Goal: Task Accomplishment & Management: Complete application form

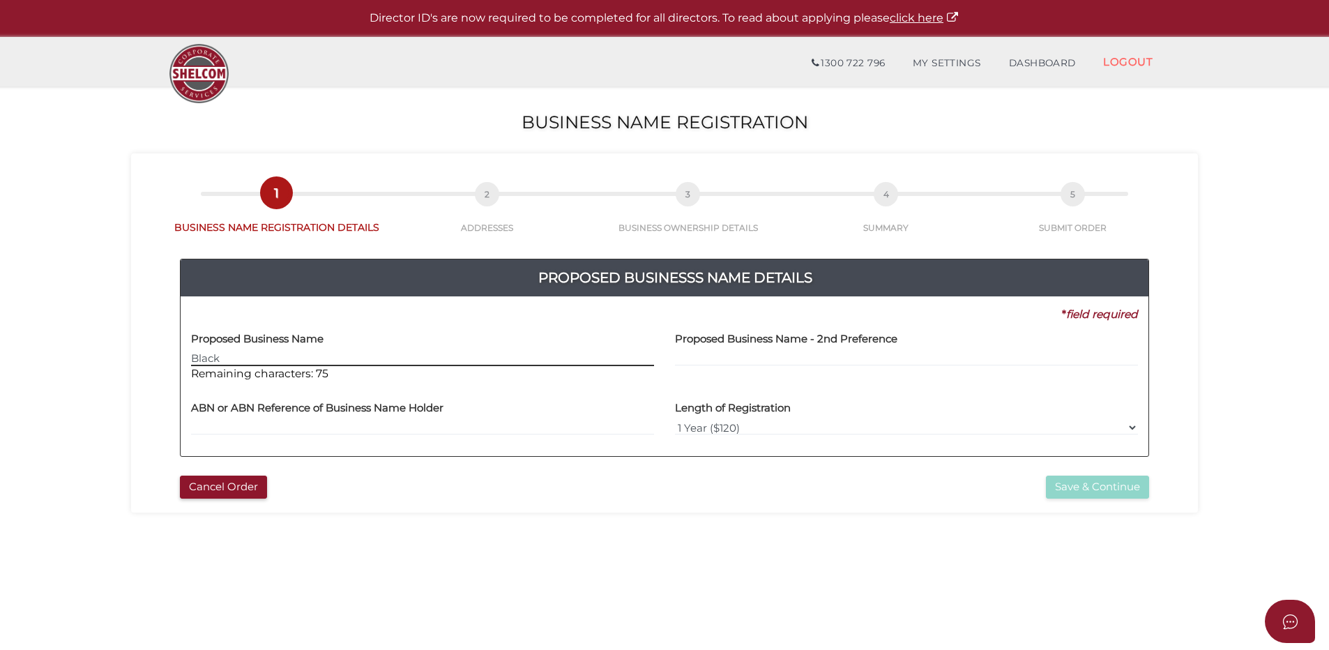
click at [232, 354] on input "Black" at bounding box center [422, 358] width 463 height 15
type input "BLACKHAWK FREIGHT & 3PL"
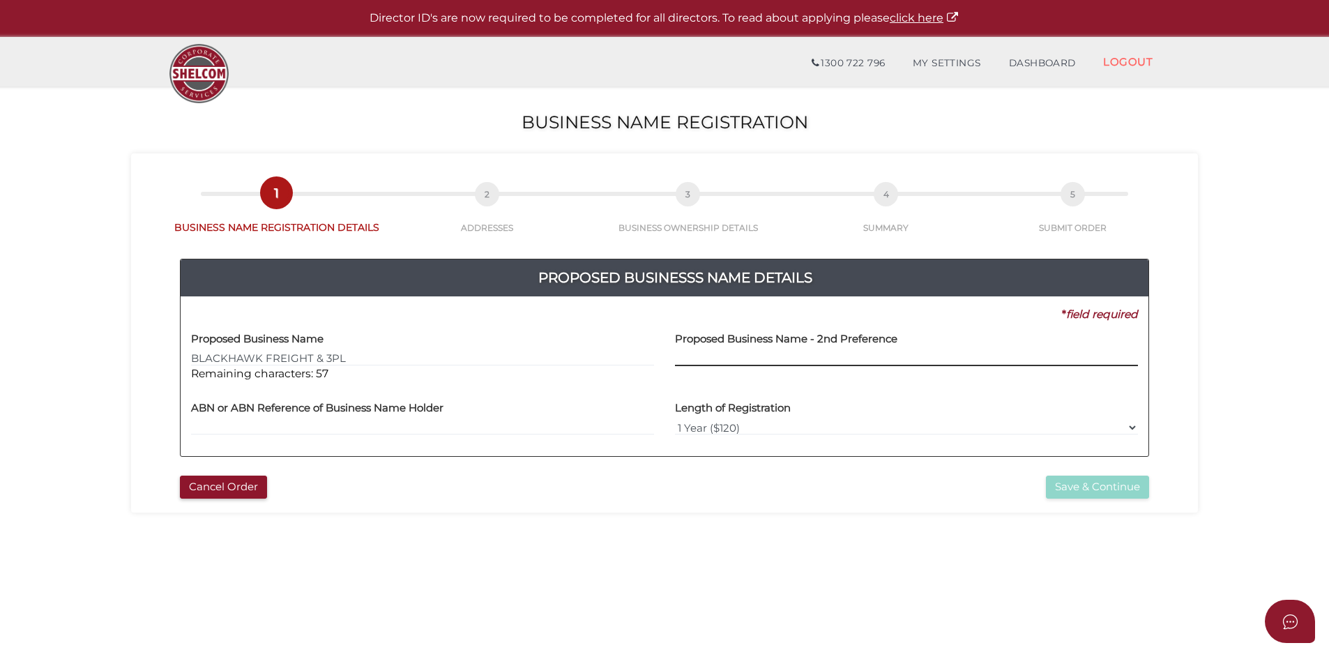
click at [719, 353] on input "text" at bounding box center [906, 358] width 463 height 15
click at [240, 415] on label "ABN or ABN Reference of Business Name Holder" at bounding box center [317, 406] width 252 height 29
click at [238, 422] on input "text" at bounding box center [422, 427] width 463 height 15
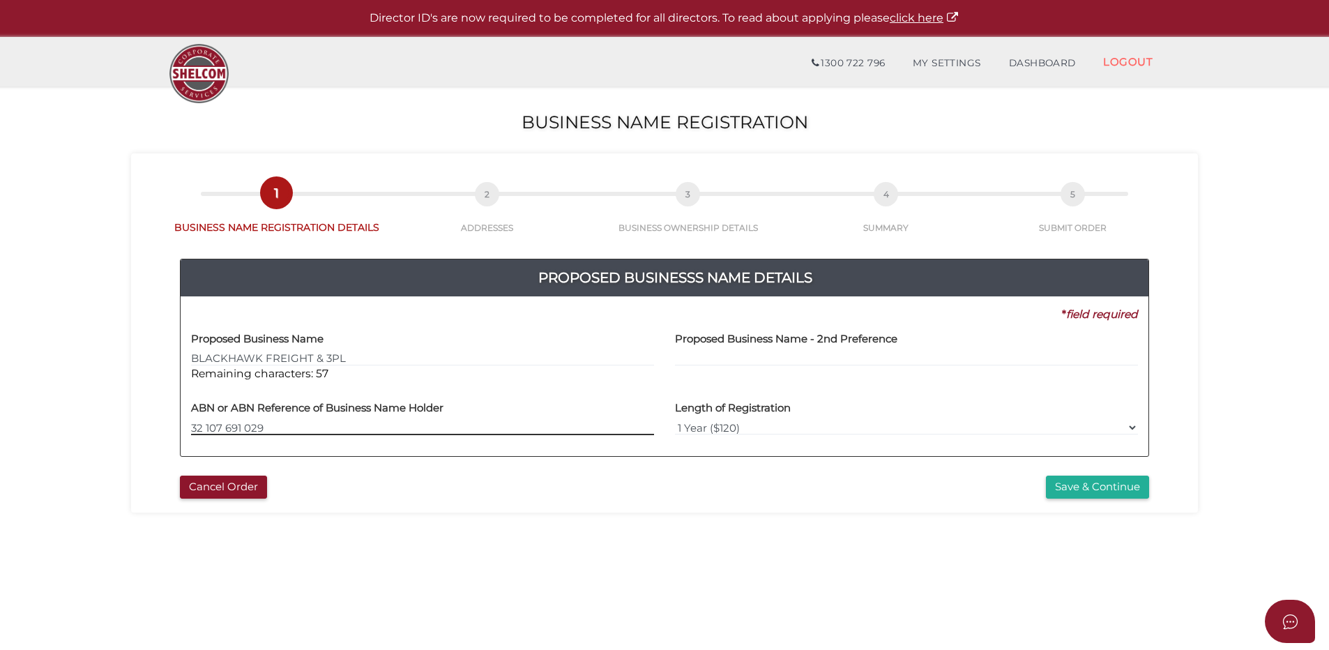
type input "32 107 691 029"
click at [572, 594] on section "Business Name Registration 40c792a1bfbda823fd7b7b33c050dd9b 1 BUSINESS NAME REG…" at bounding box center [664, 519] width 1329 height 866
click at [1129, 424] on select "1 Year ($120) 3 Years ($175)" at bounding box center [906, 427] width 463 height 15
select select "3"
click at [675, 420] on select "1 Year ($120) 3 Years ($175)" at bounding box center [906, 427] width 463 height 15
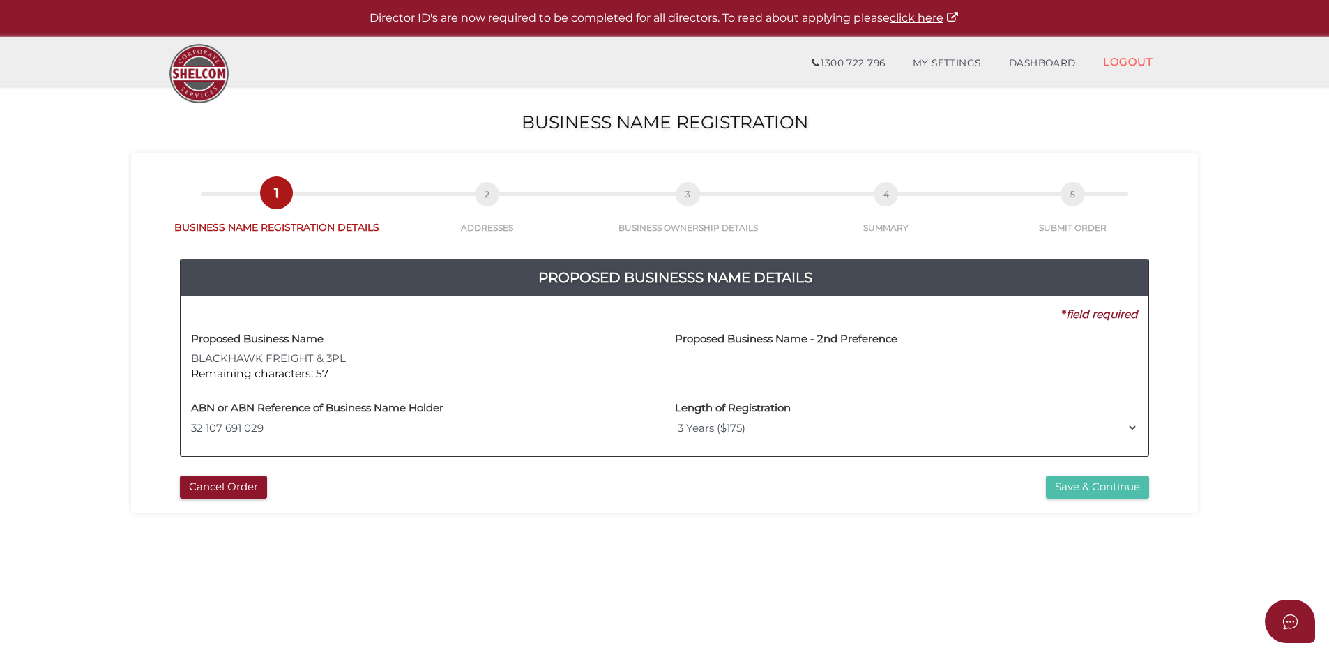
click at [1095, 478] on button "Save & Continue" at bounding box center [1097, 486] width 103 height 23
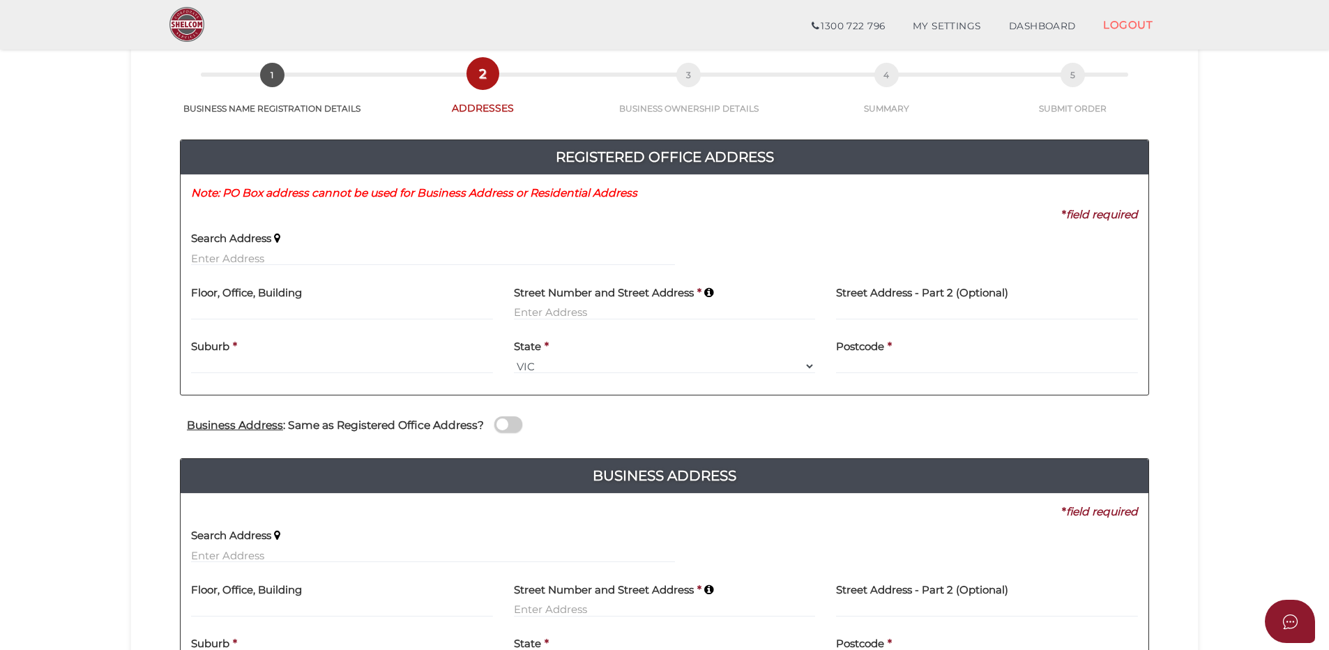
scroll to position [139, 0]
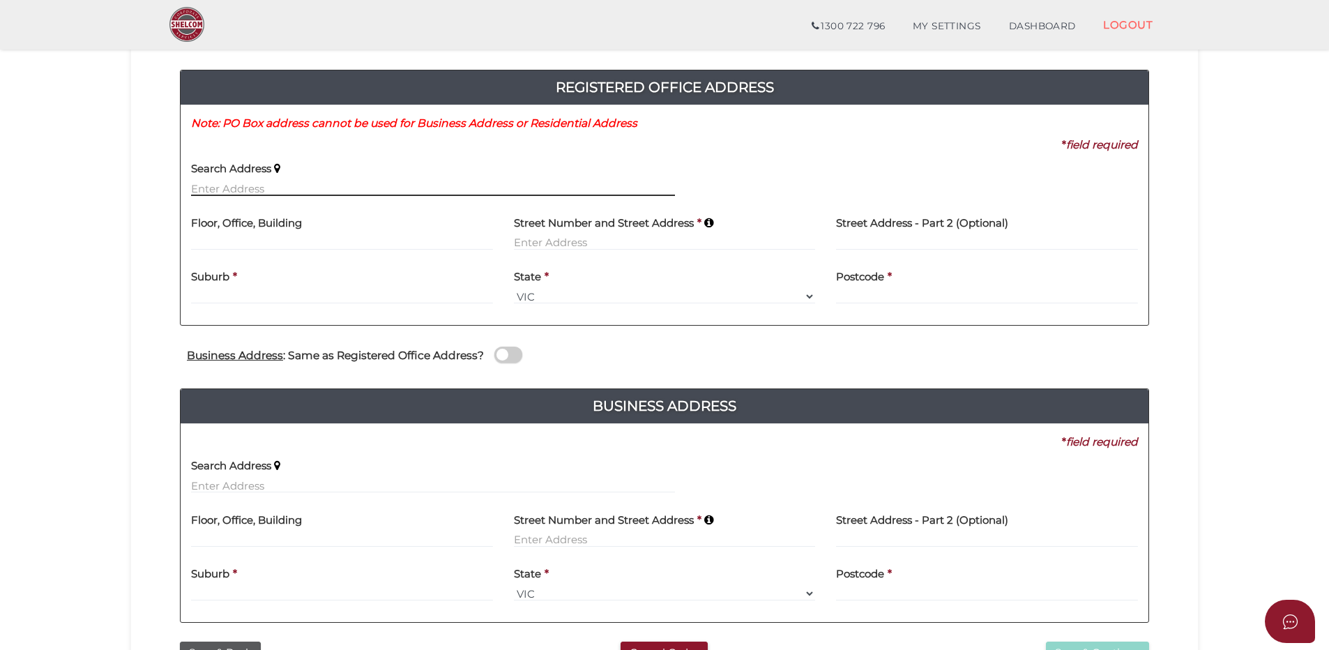
click at [227, 190] on input "text" at bounding box center [433, 188] width 484 height 15
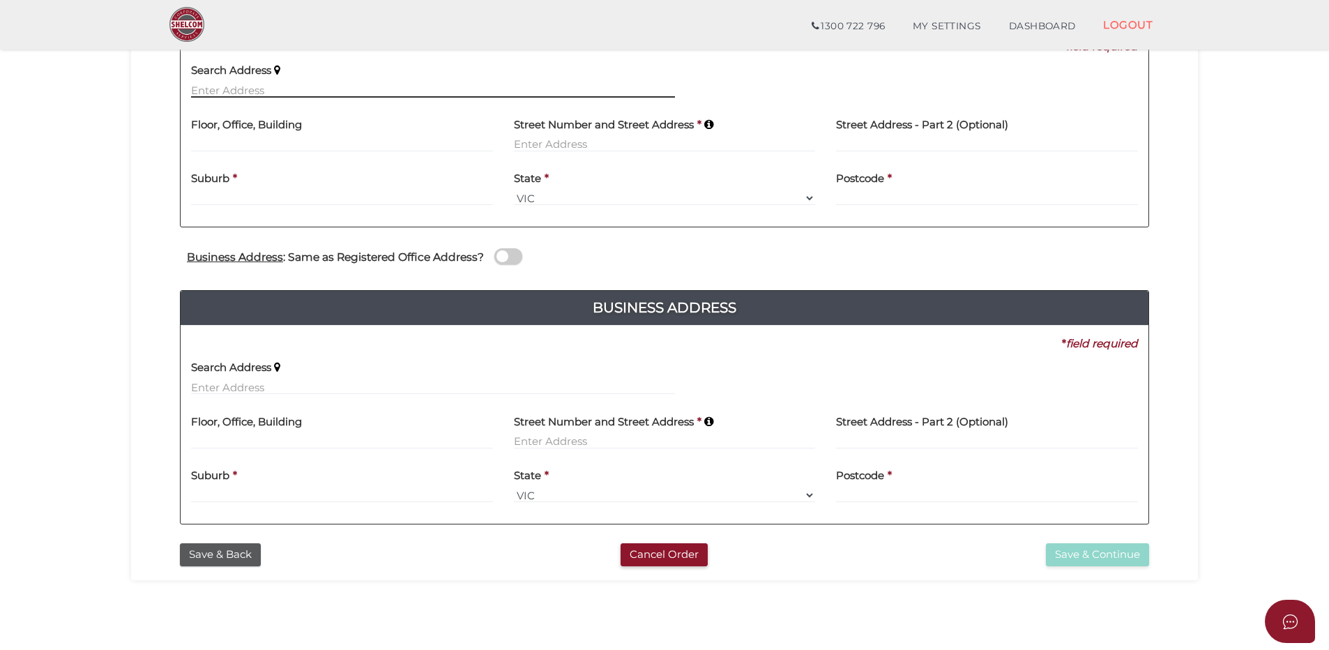
scroll to position [168, 0]
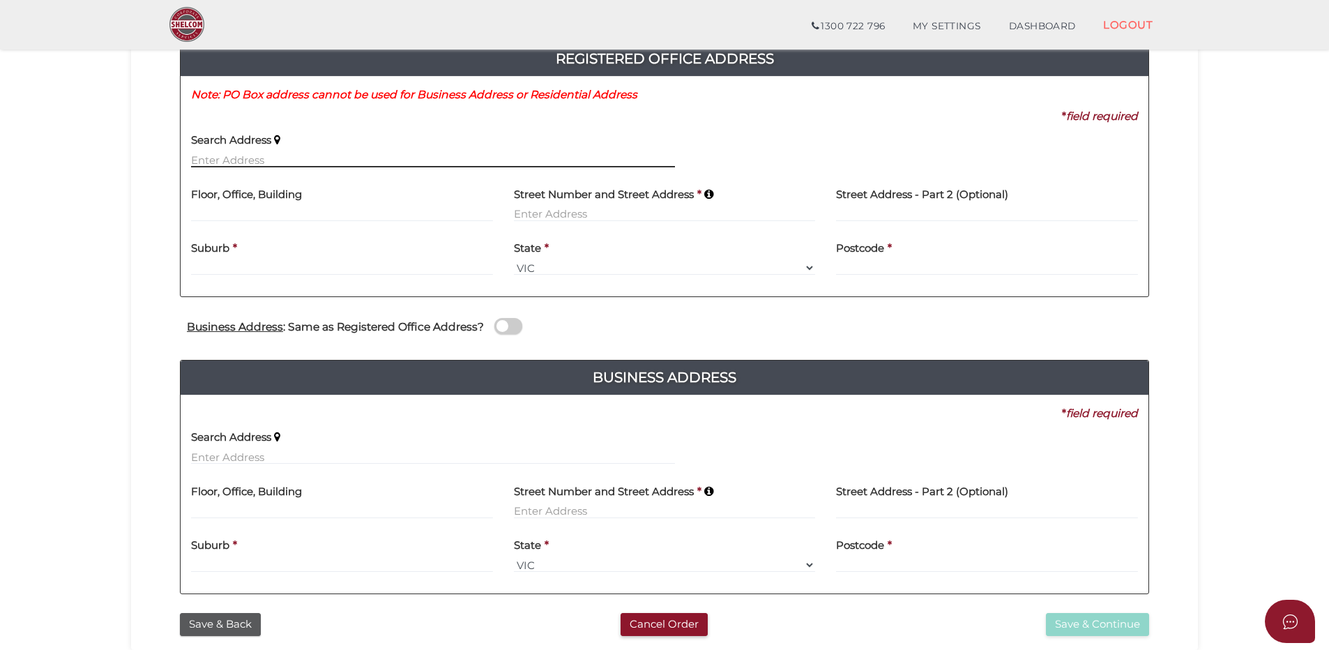
click at [214, 153] on input "text" at bounding box center [433, 159] width 484 height 15
click at [228, 159] on input "text" at bounding box center [433, 159] width 484 height 15
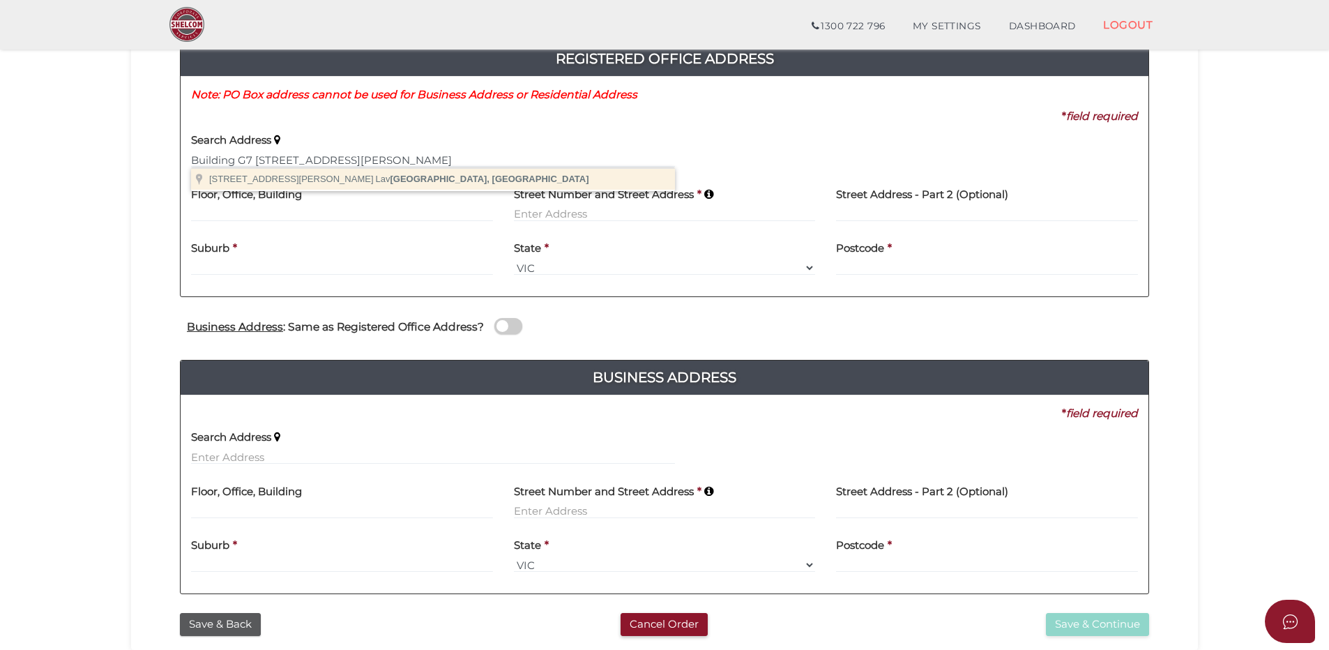
type input "[STREET_ADDRESS][PERSON_NAME]"
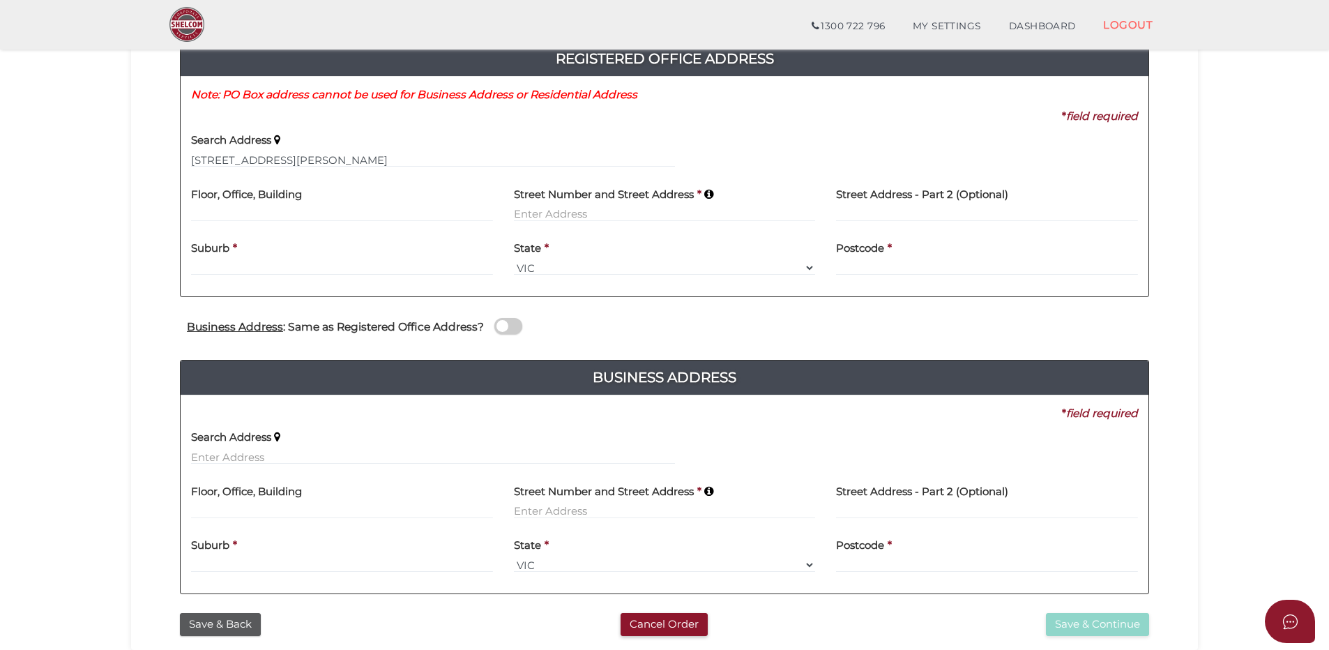
type input "[STREET_ADDRESS][PERSON_NAME]"
type input "Laverton North"
select select "VIC"
type input "3026"
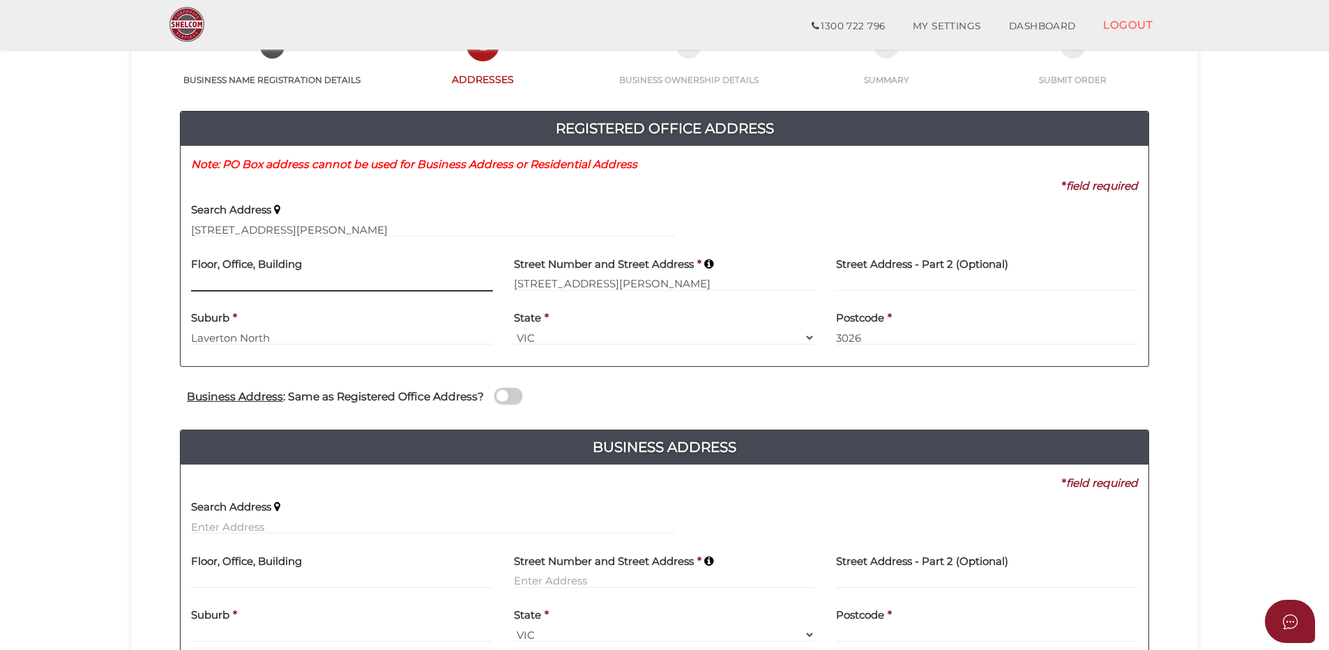
click at [213, 280] on input at bounding box center [342, 283] width 302 height 15
type input "b"
type input "Building G7"
click at [501, 390] on span at bounding box center [508, 396] width 28 height 16
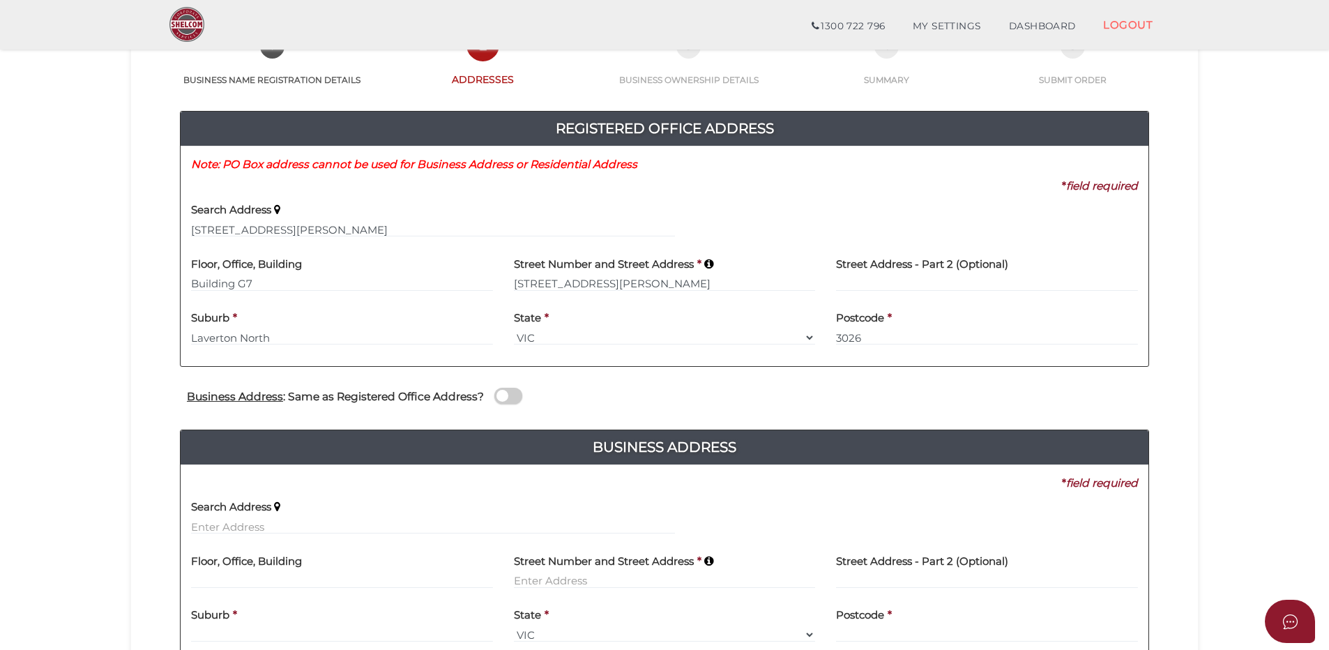
click at [0, 0] on input "checkbox" at bounding box center [0, 0] width 0 height 0
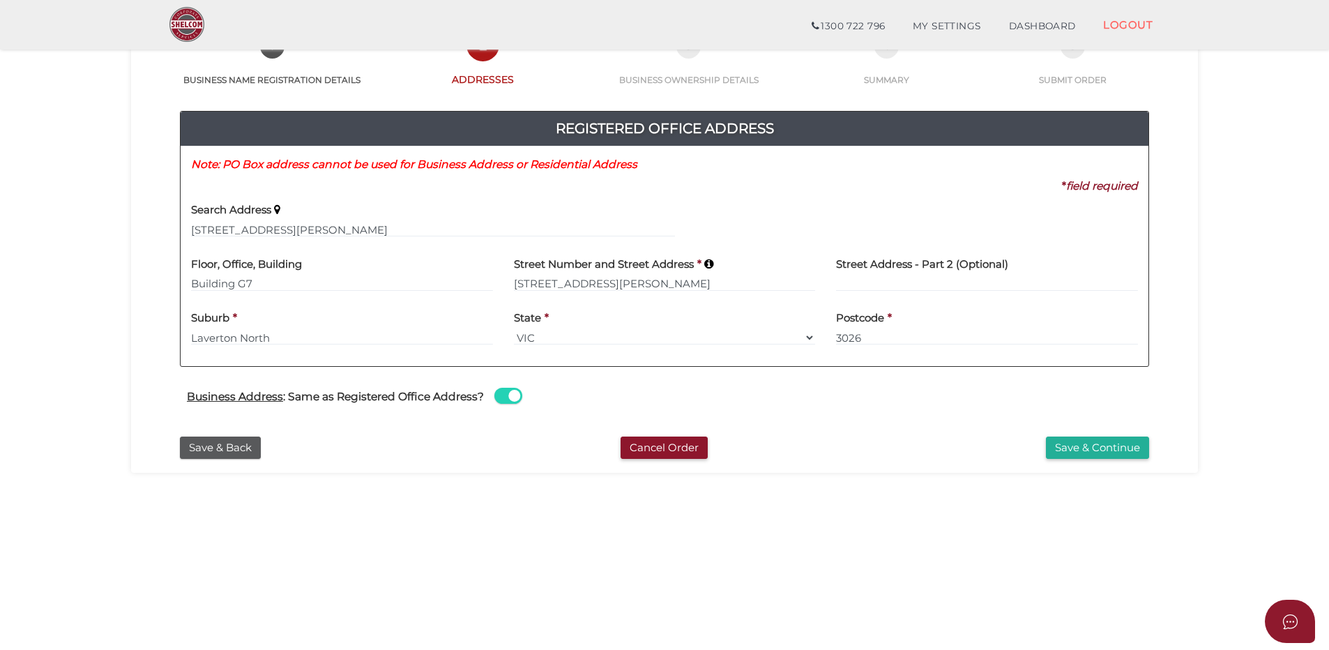
scroll to position [168, 0]
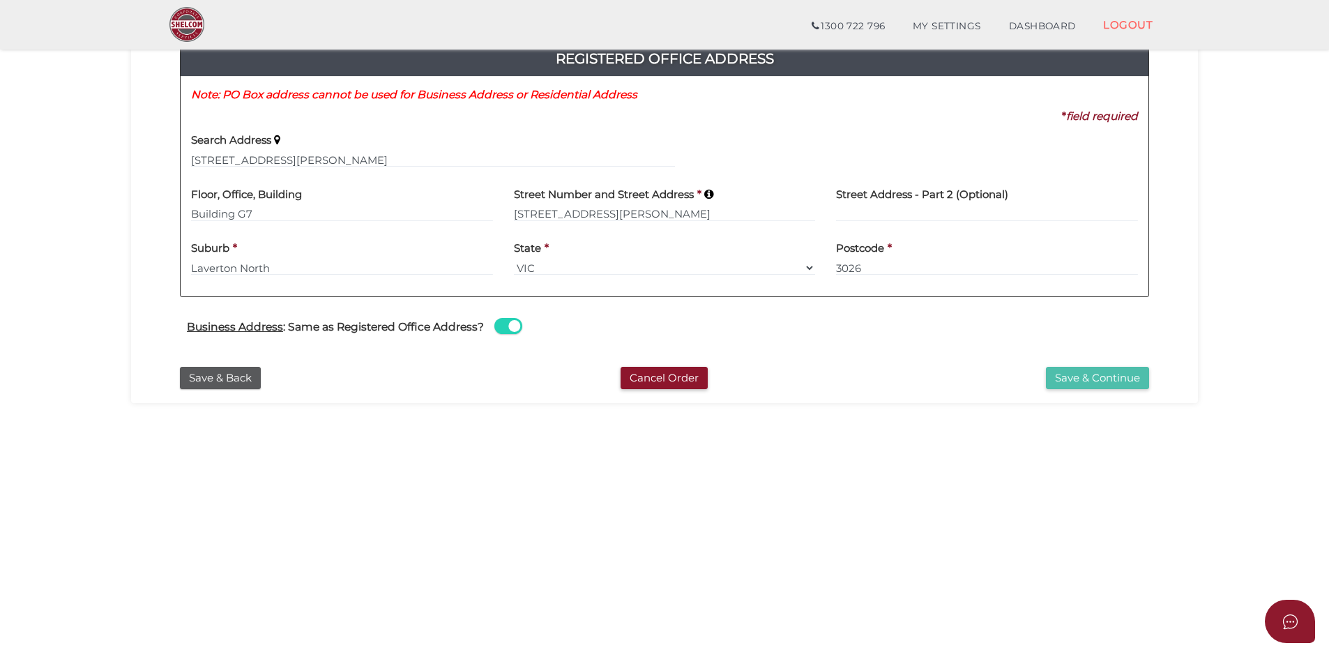
click at [1098, 375] on button "Save & Continue" at bounding box center [1097, 378] width 103 height 23
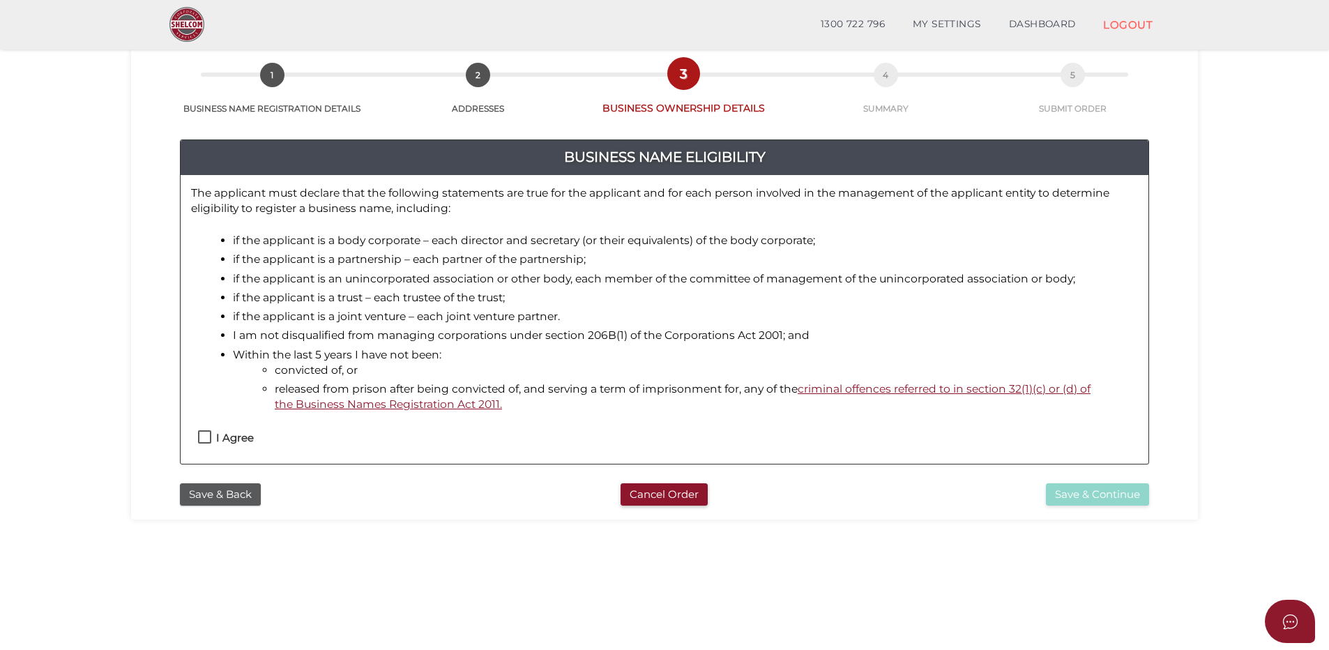
scroll to position [139, 0]
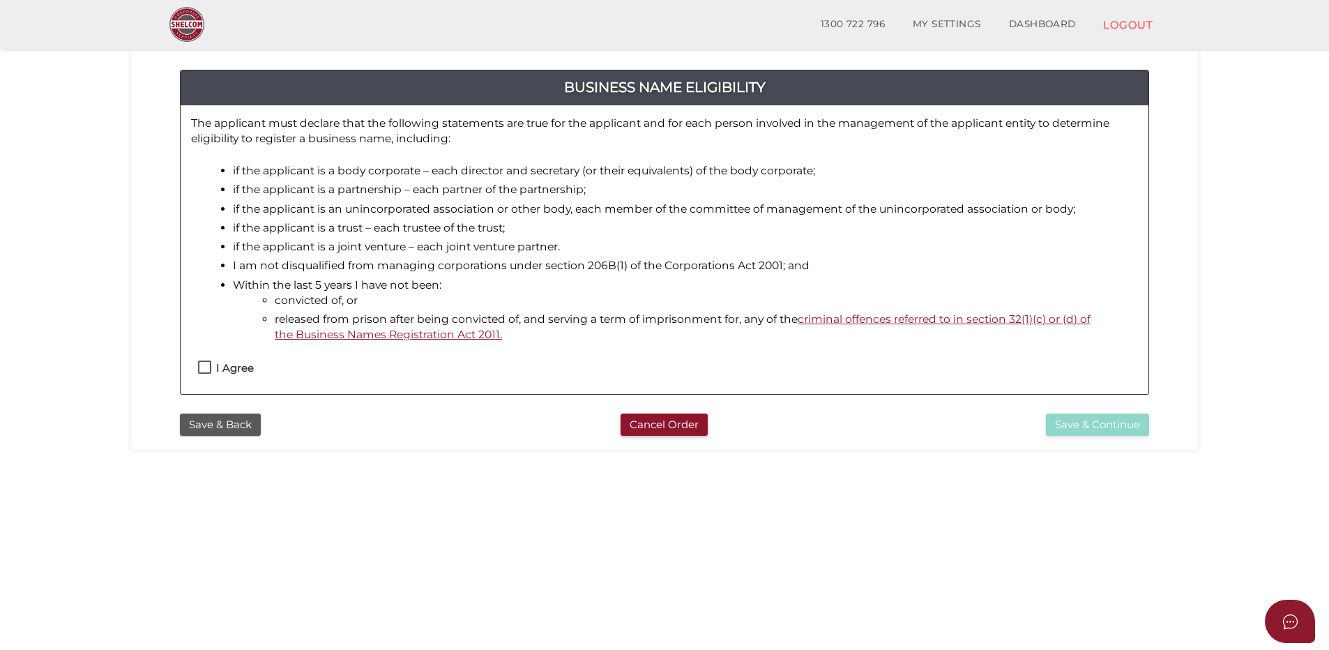
click at [200, 365] on label "I Agree" at bounding box center [226, 370] width 56 height 17
checkbox input "true"
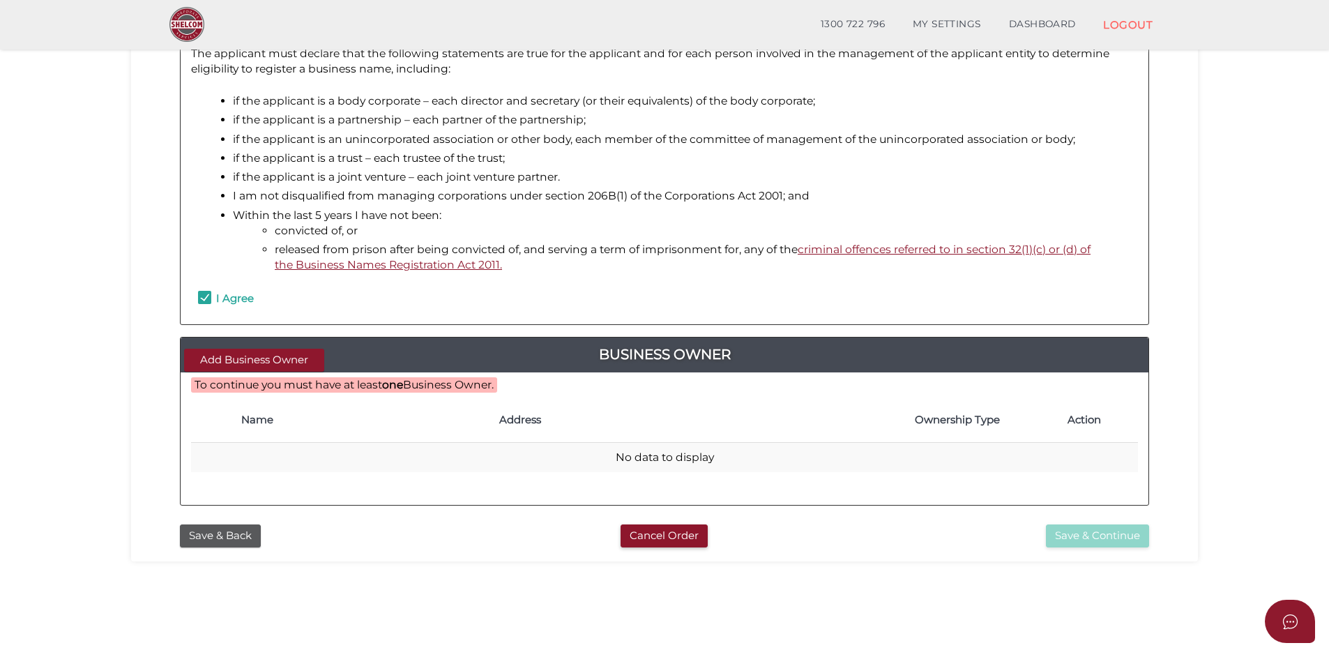
scroll to position [279, 0]
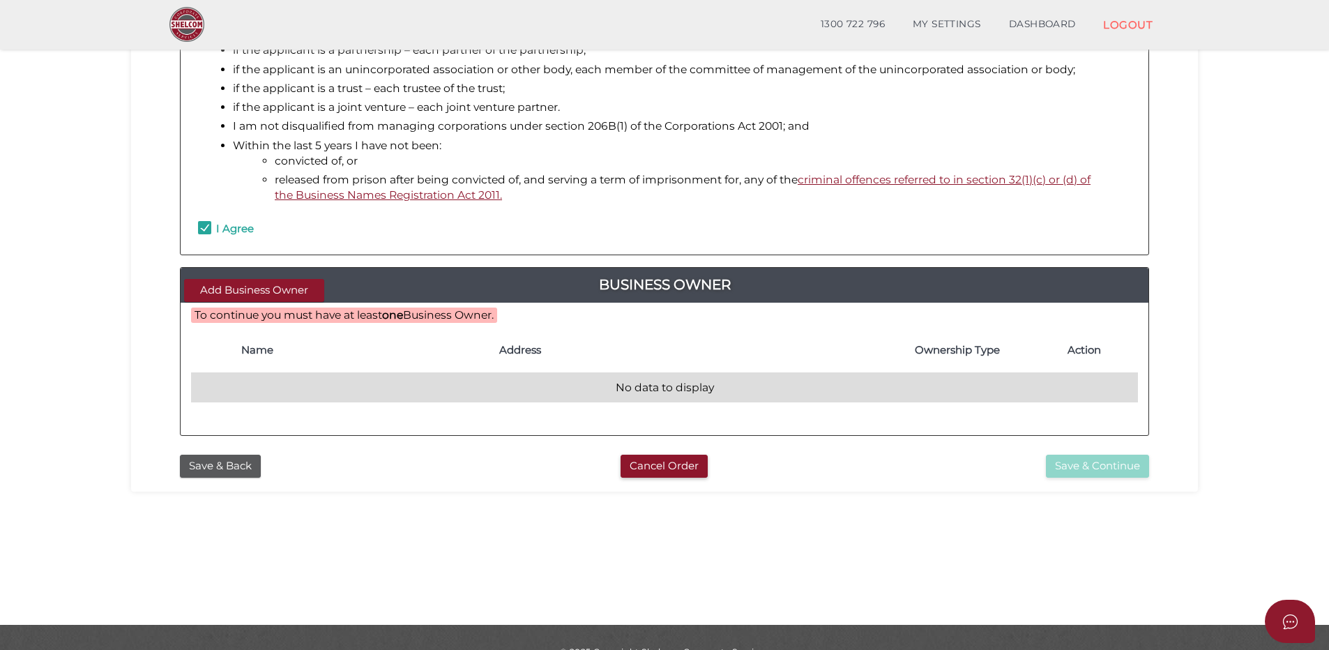
click at [245, 382] on td "No data to display" at bounding box center [664, 388] width 947 height 30
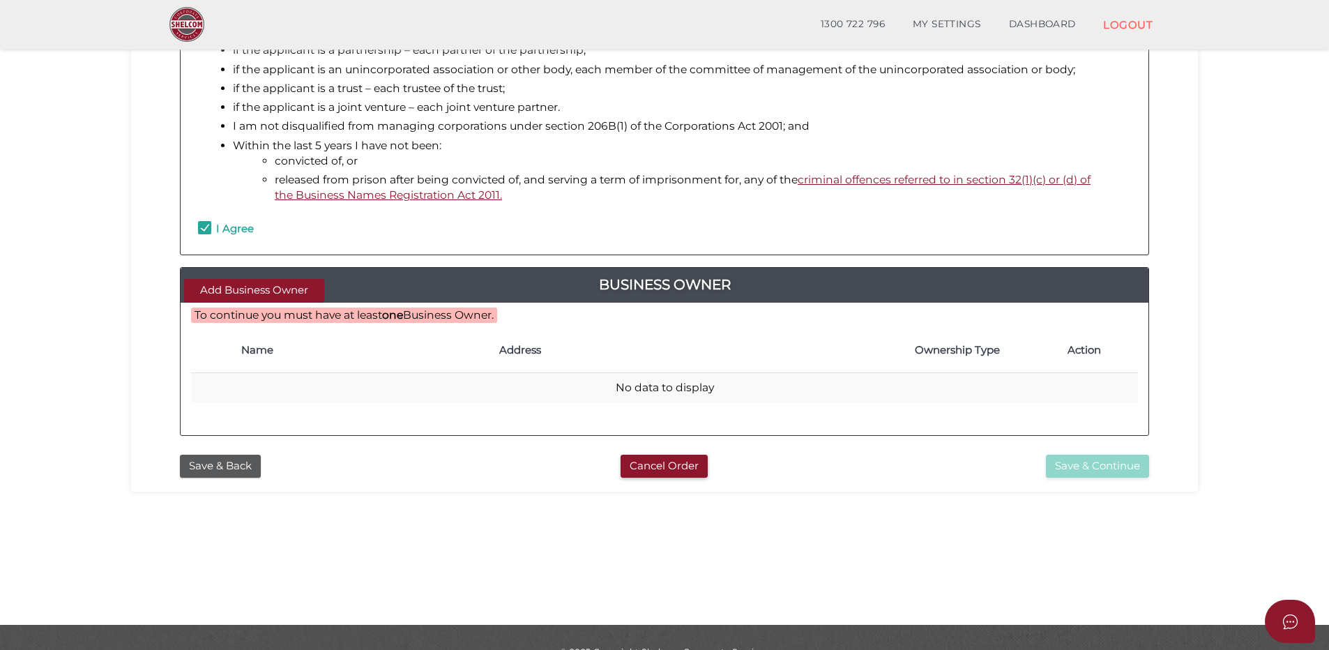
click at [239, 354] on th "Name" at bounding box center [363, 350] width 258 height 45
click at [238, 289] on button "Add Business Owner" at bounding box center [254, 290] width 140 height 23
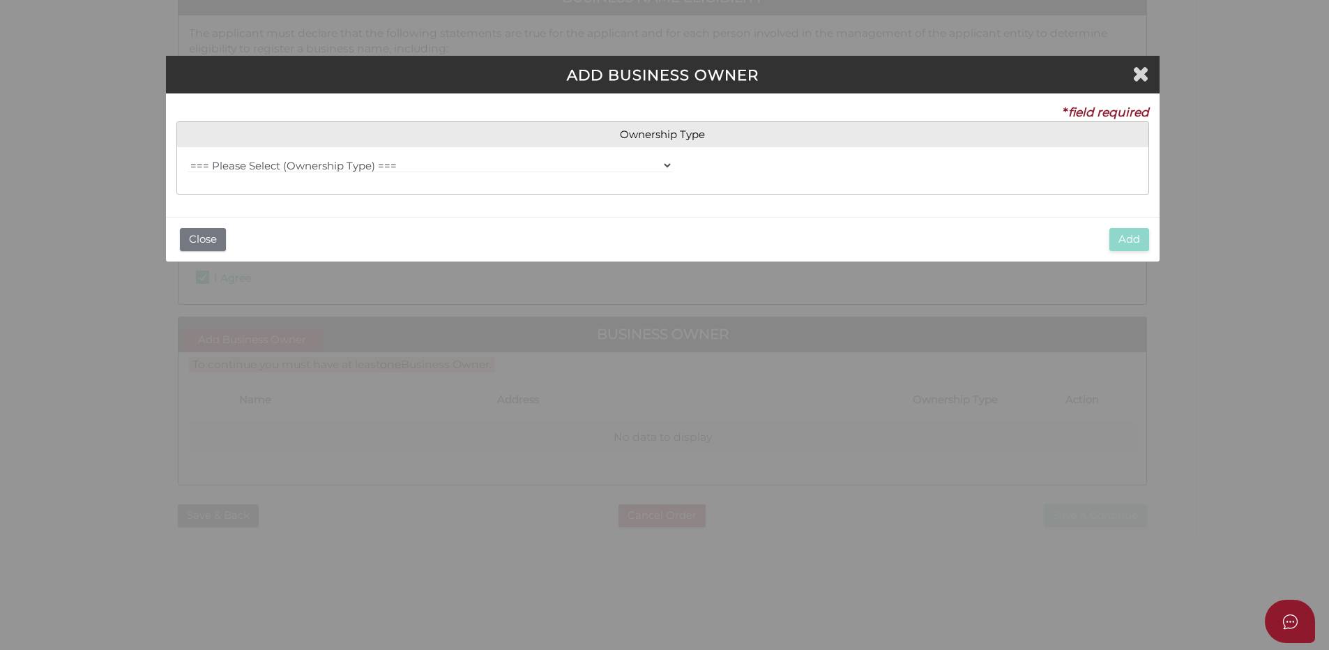
scroll to position [0, 0]
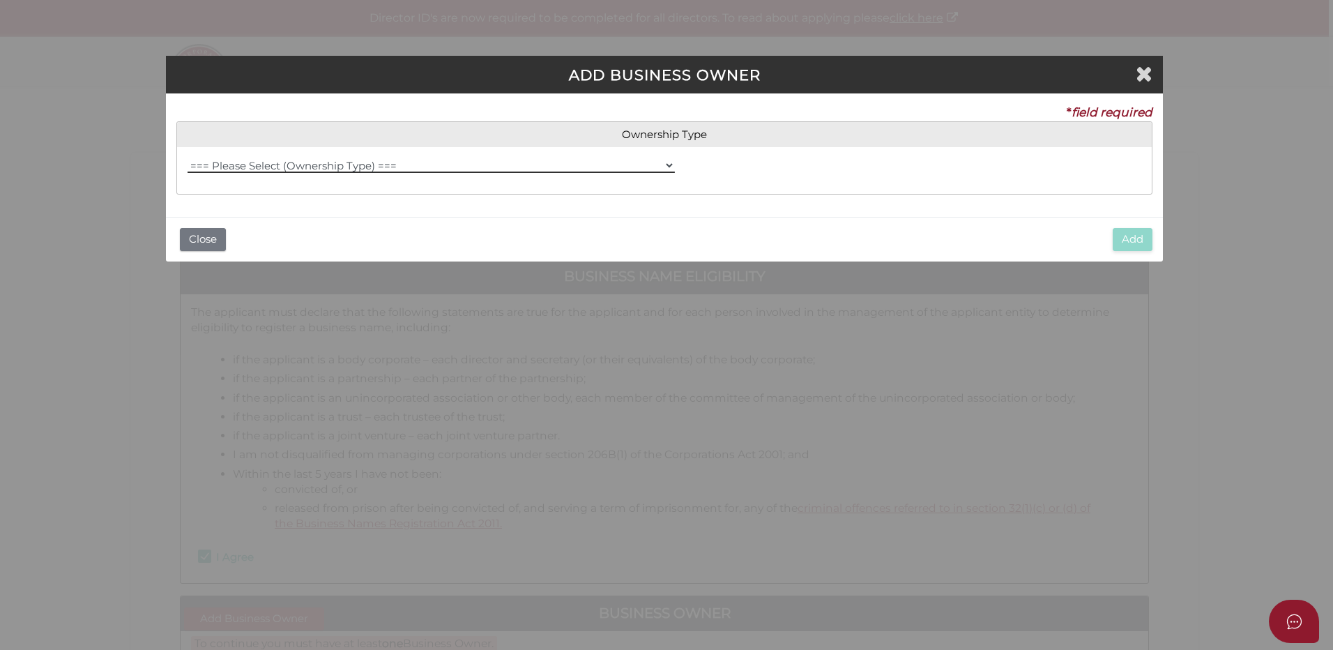
click at [250, 161] on select "=== Please Select (Ownership Type) === Individual Company Trust - Individual Tr…" at bounding box center [431, 165] width 487 height 15
select select "Company"
click at [188, 158] on select "=== Please Select (Ownership Type) === Individual Company Trust - Individual Tr…" at bounding box center [431, 165] width 487 height 15
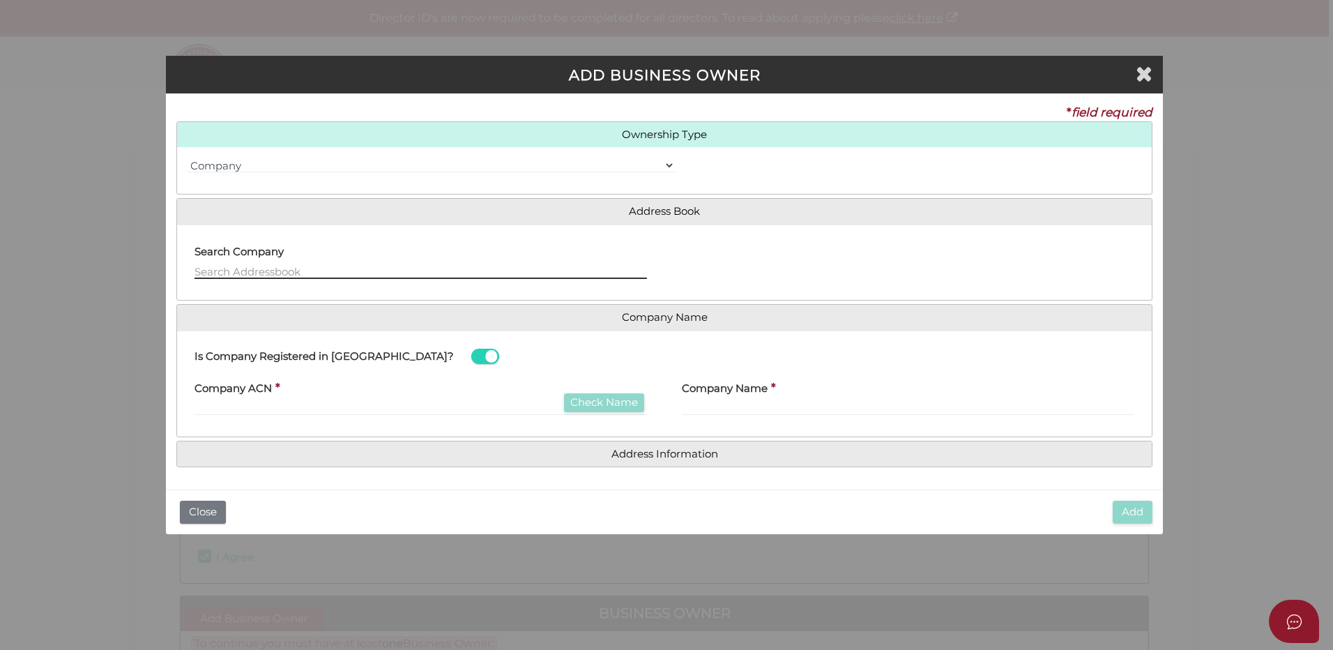
click at [244, 268] on input "text" at bounding box center [420, 270] width 452 height 15
type input "Phoenix Freight Management Pty Ltd"
click at [291, 406] on input "text" at bounding box center [420, 407] width 452 height 15
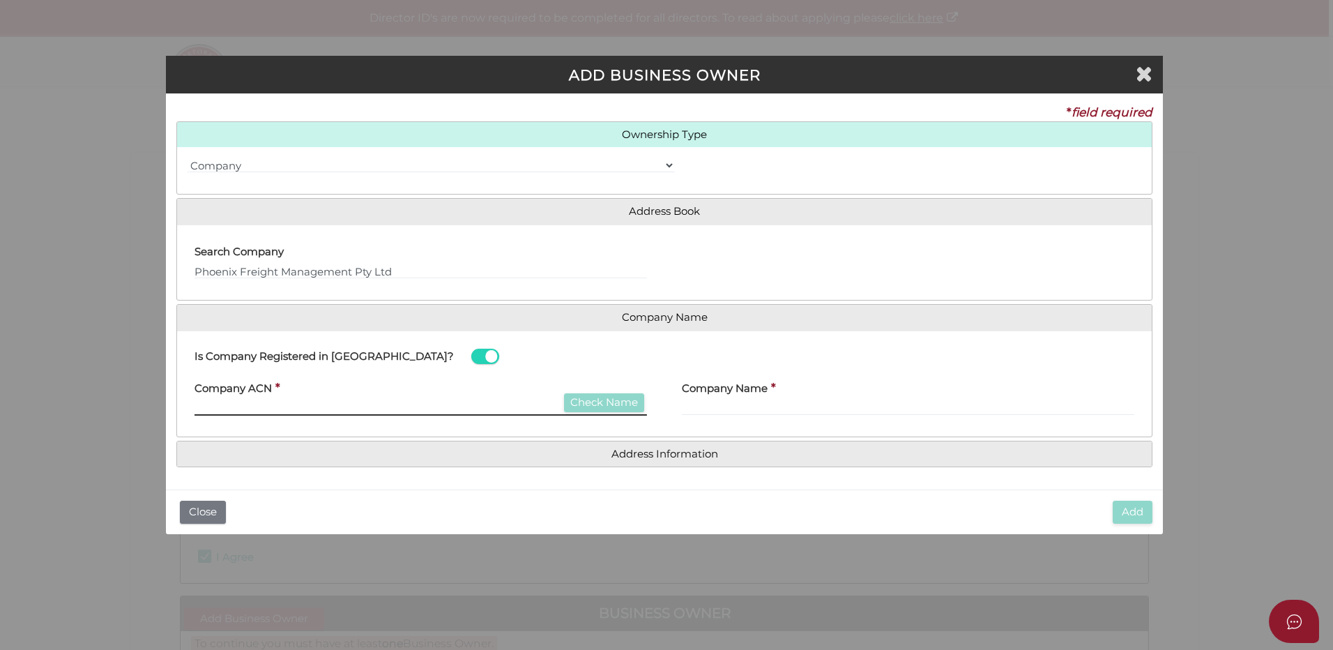
click at [270, 406] on input "text" at bounding box center [420, 407] width 452 height 15
click at [226, 411] on input "text" at bounding box center [420, 407] width 452 height 15
type input "107691029"
click at [611, 402] on button "Check Name" at bounding box center [604, 402] width 80 height 19
type input "PHOENIX FREIGHT MANAGEMENT PTY. LTD."
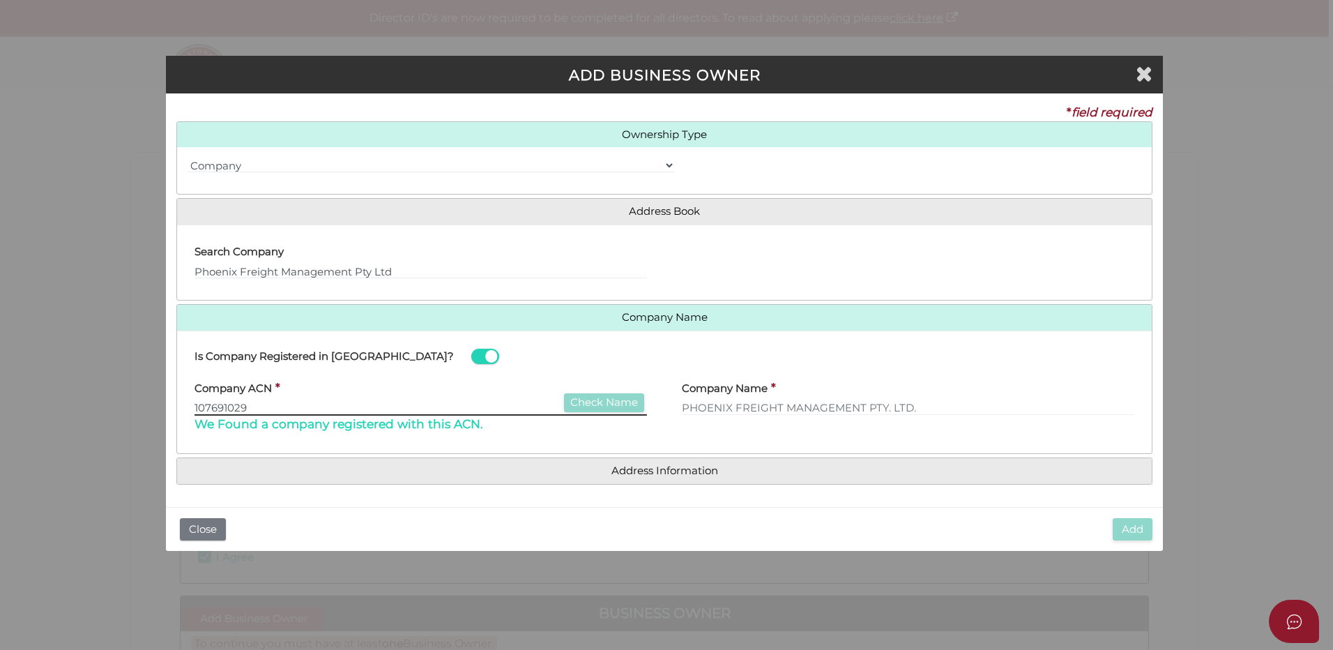
click at [329, 406] on input "107691029" at bounding box center [420, 407] width 452 height 15
click at [415, 263] on input "Phoenix Freight Management Pty Ltd" at bounding box center [420, 270] width 452 height 15
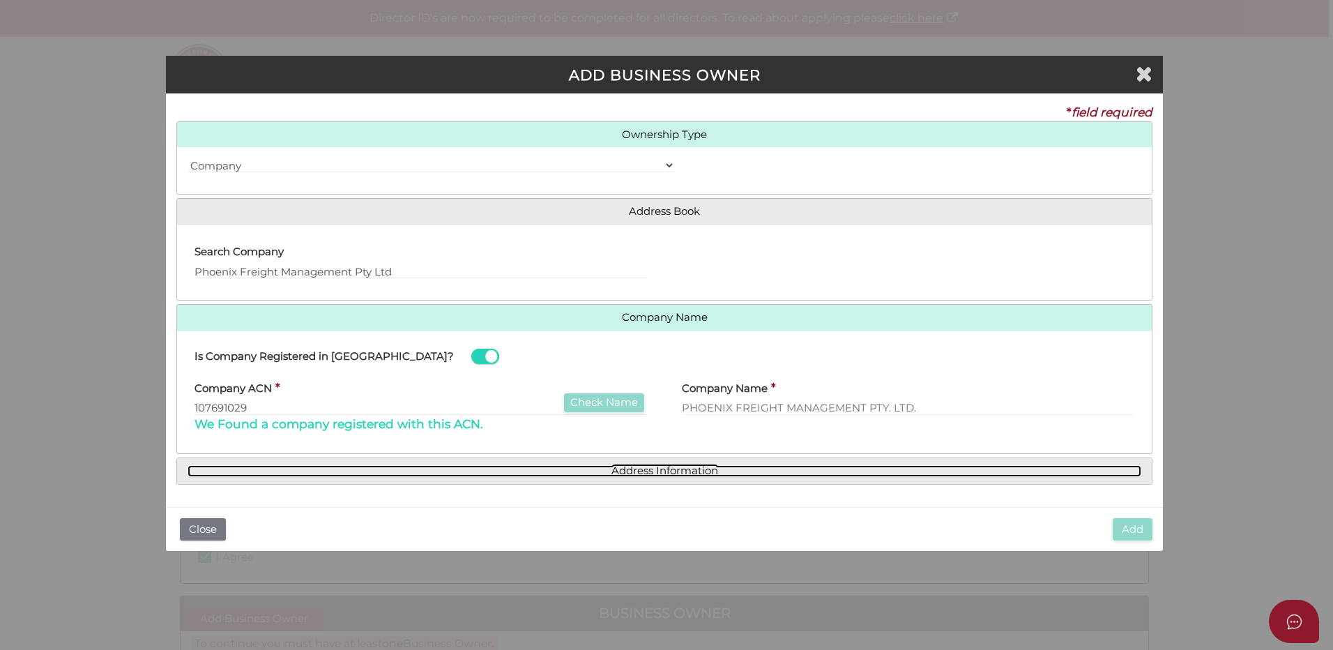
click at [652, 466] on link "Address Information" at bounding box center [665, 471] width 954 height 12
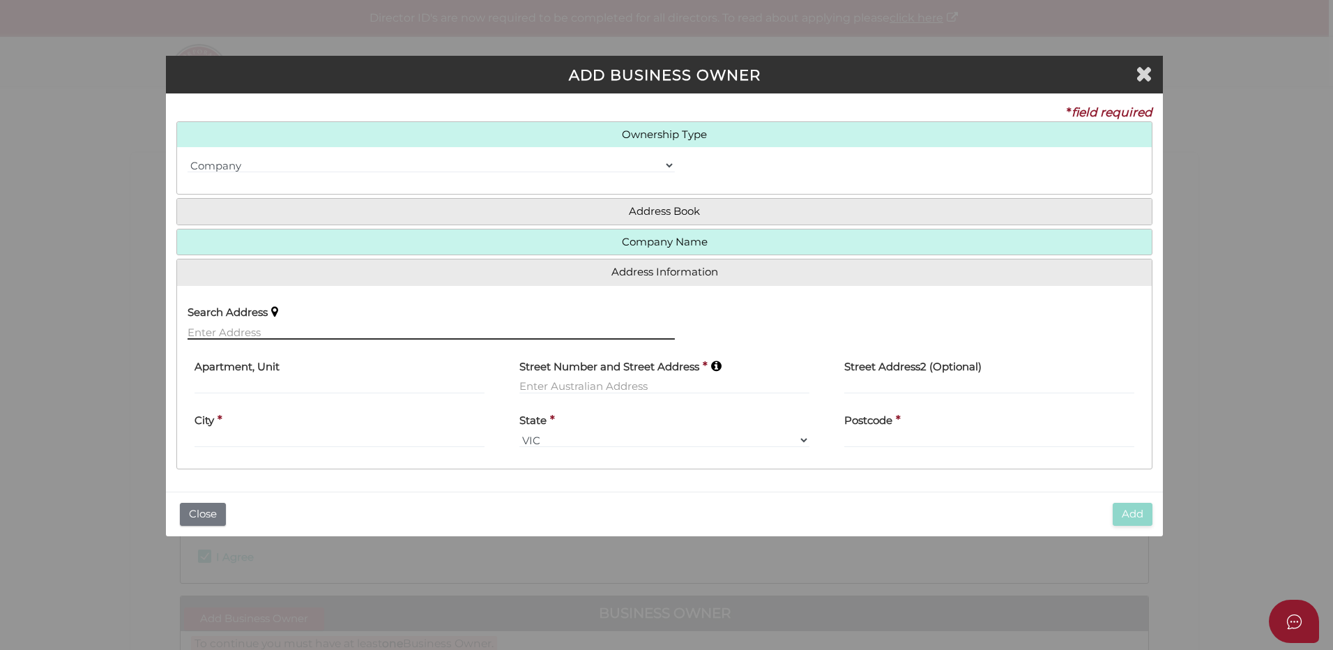
click at [224, 328] on input "text" at bounding box center [431, 331] width 487 height 15
click at [213, 327] on input "text" at bounding box center [431, 331] width 487 height 15
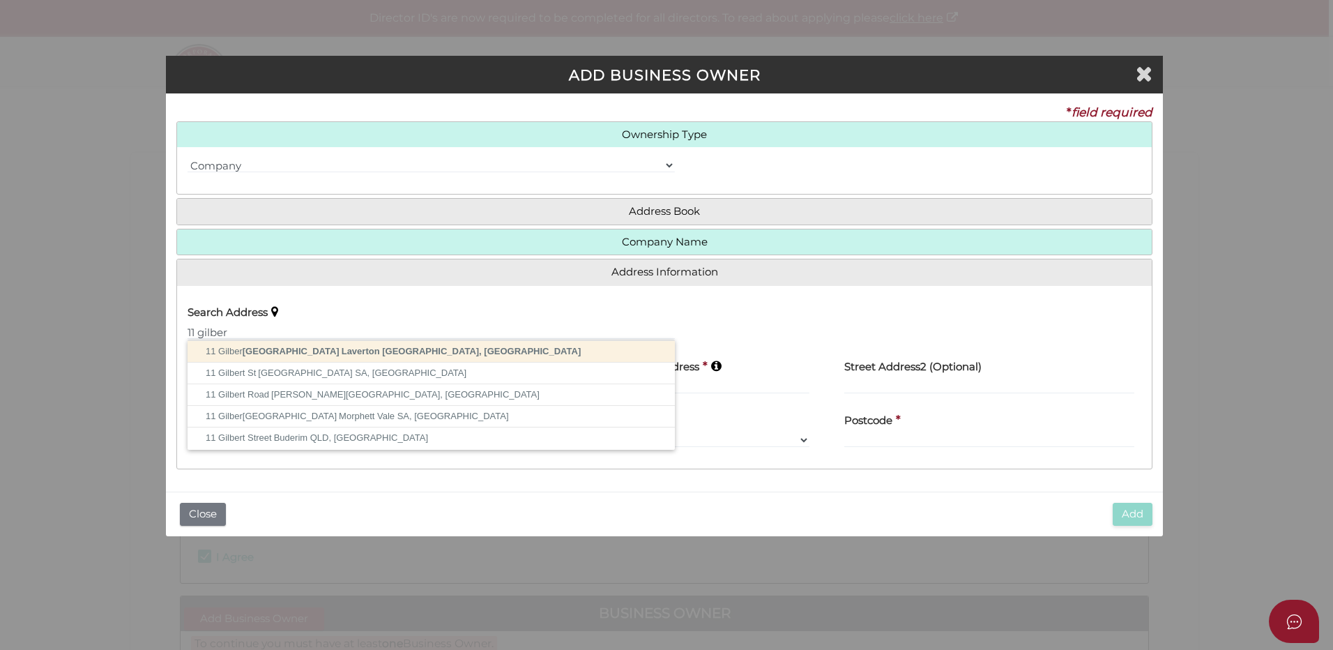
type input "11 Gilbertson Road, Laverton North VIC, Australia"
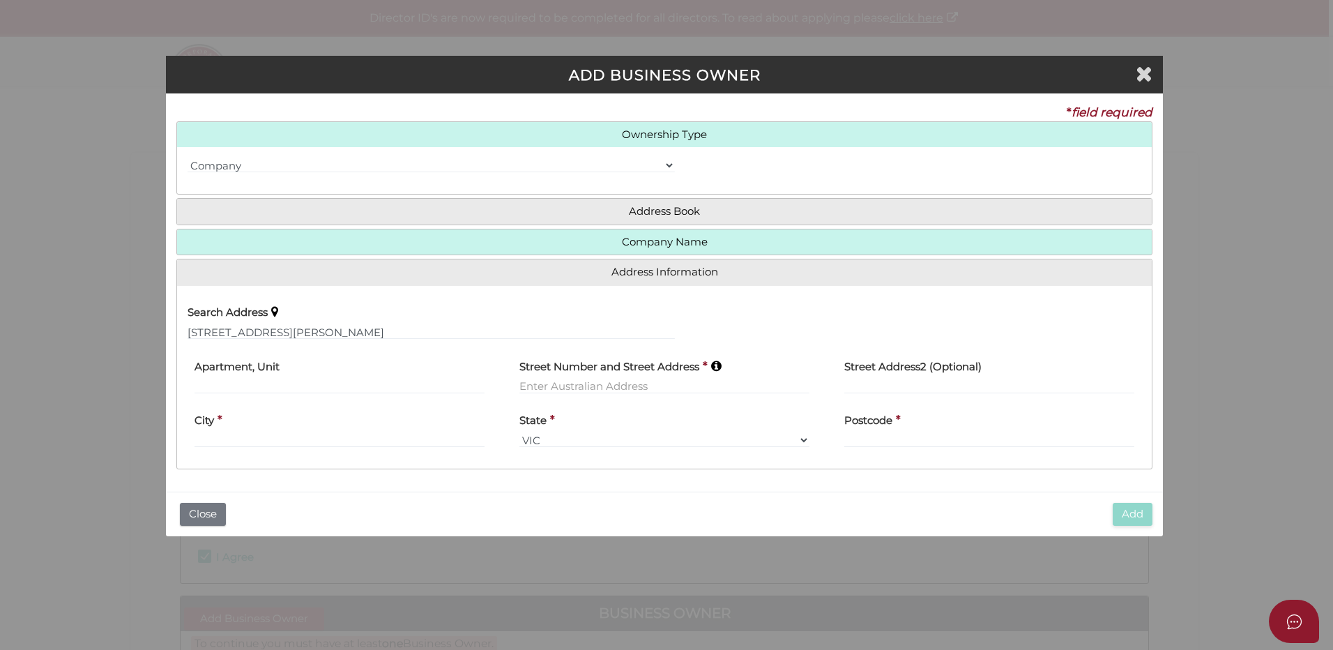
type input "[STREET_ADDRESS][PERSON_NAME]"
type input "Laverton North"
select select "VIC"
type input "3026"
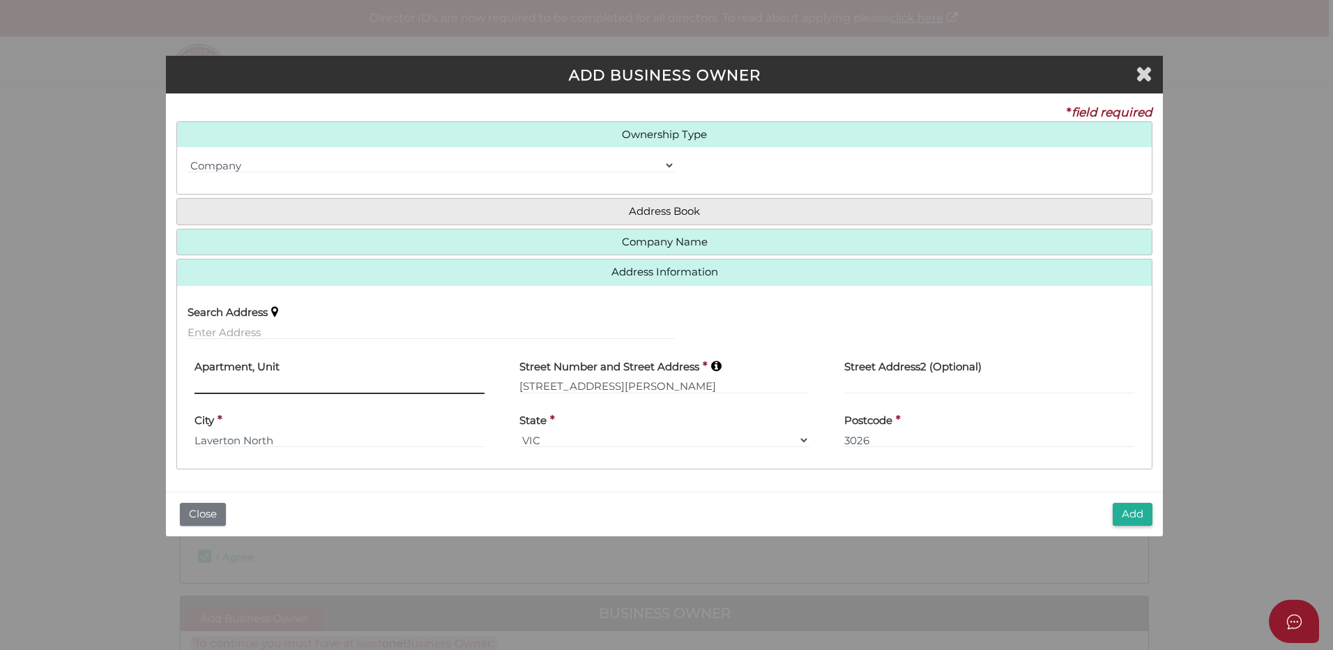
click at [238, 381] on input "text" at bounding box center [339, 386] width 290 height 15
type input "Building G7"
click at [1134, 510] on button "Add" at bounding box center [1133, 514] width 40 height 23
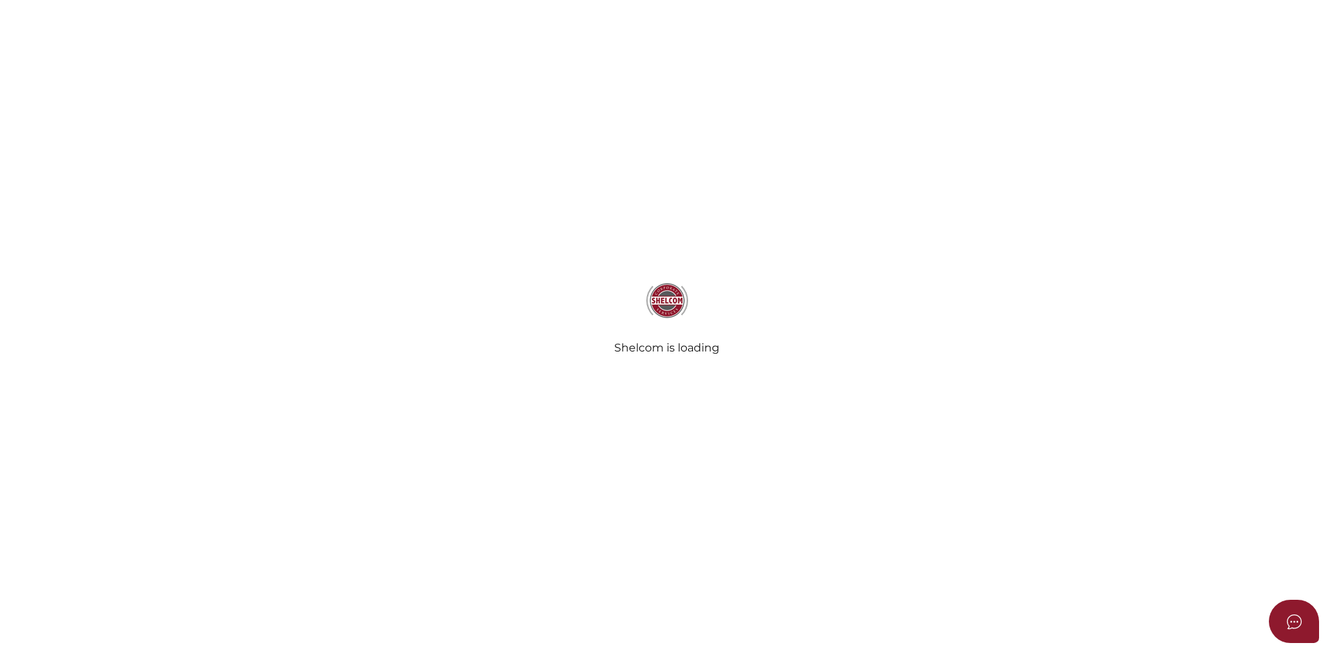
checkbox input "true"
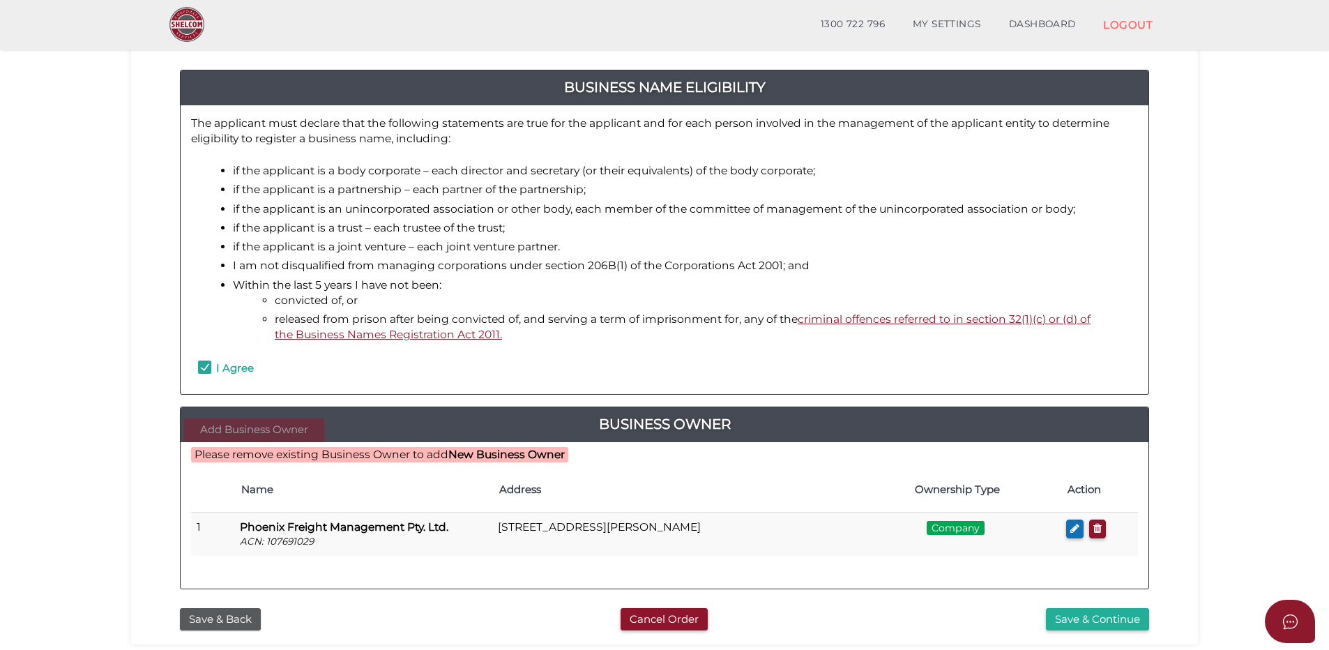
scroll to position [209, 0]
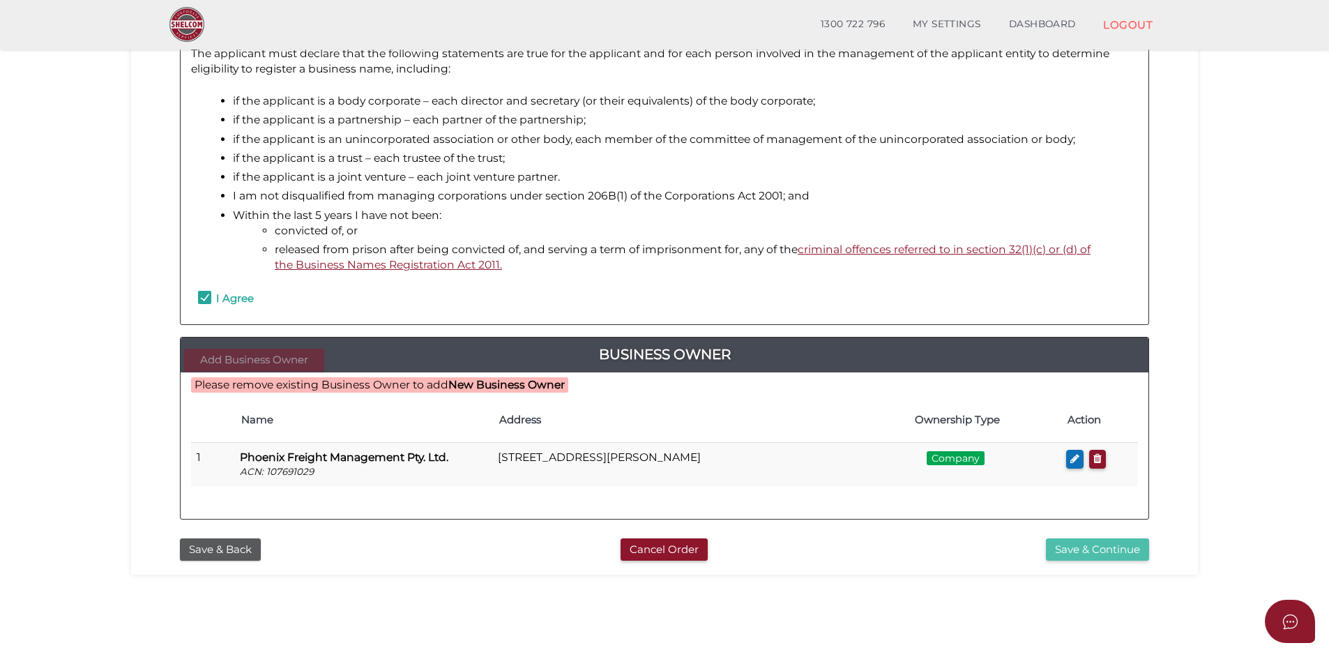
click at [1085, 542] on button "Save & Continue" at bounding box center [1097, 549] width 103 height 23
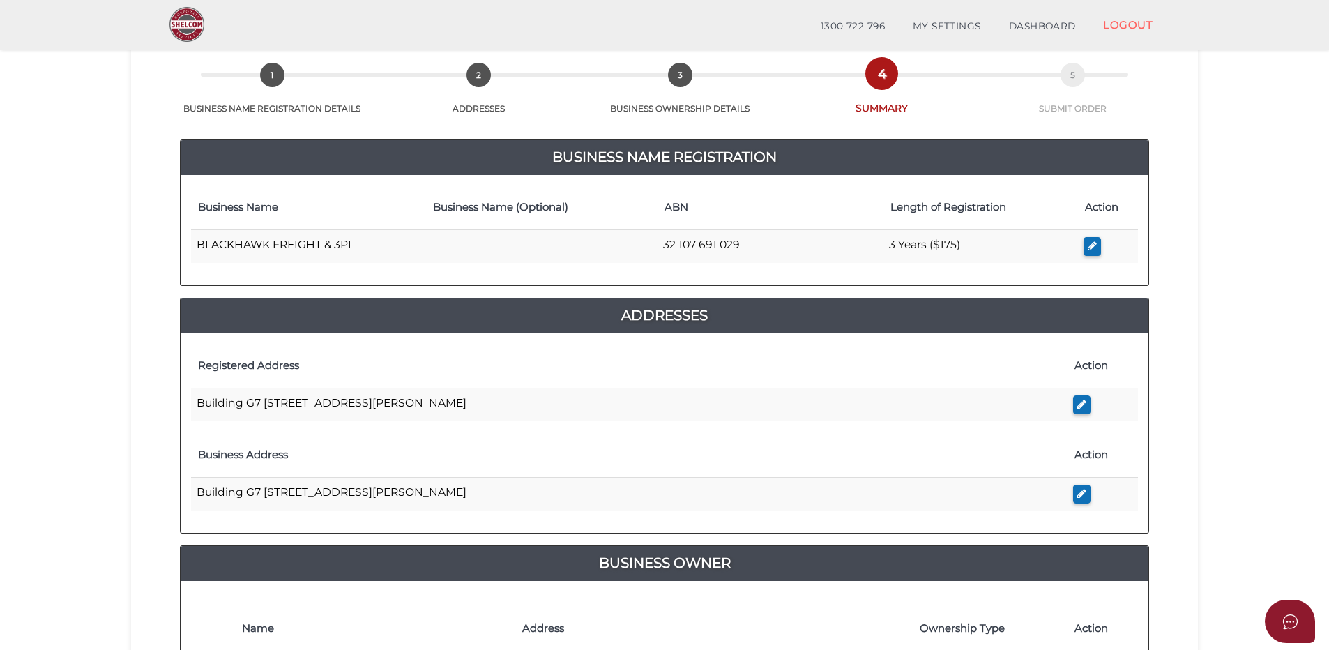
scroll to position [139, 0]
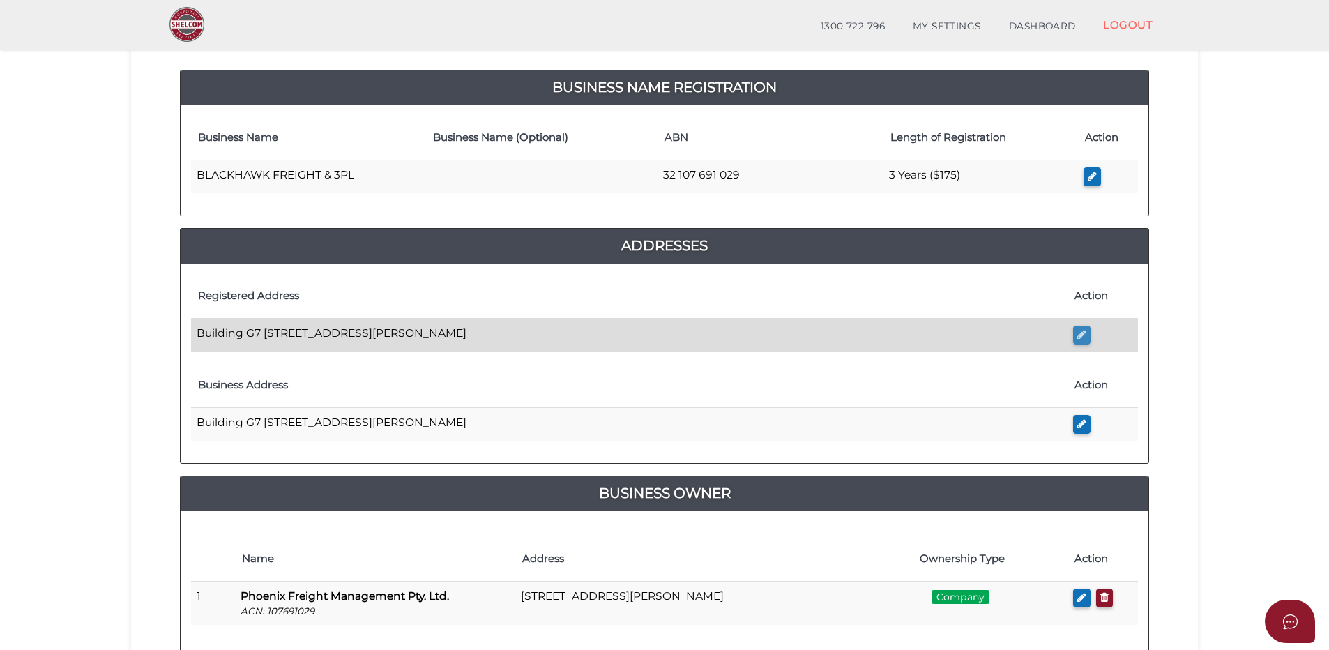
click at [1080, 333] on icon "button" at bounding box center [1081, 334] width 9 height 10
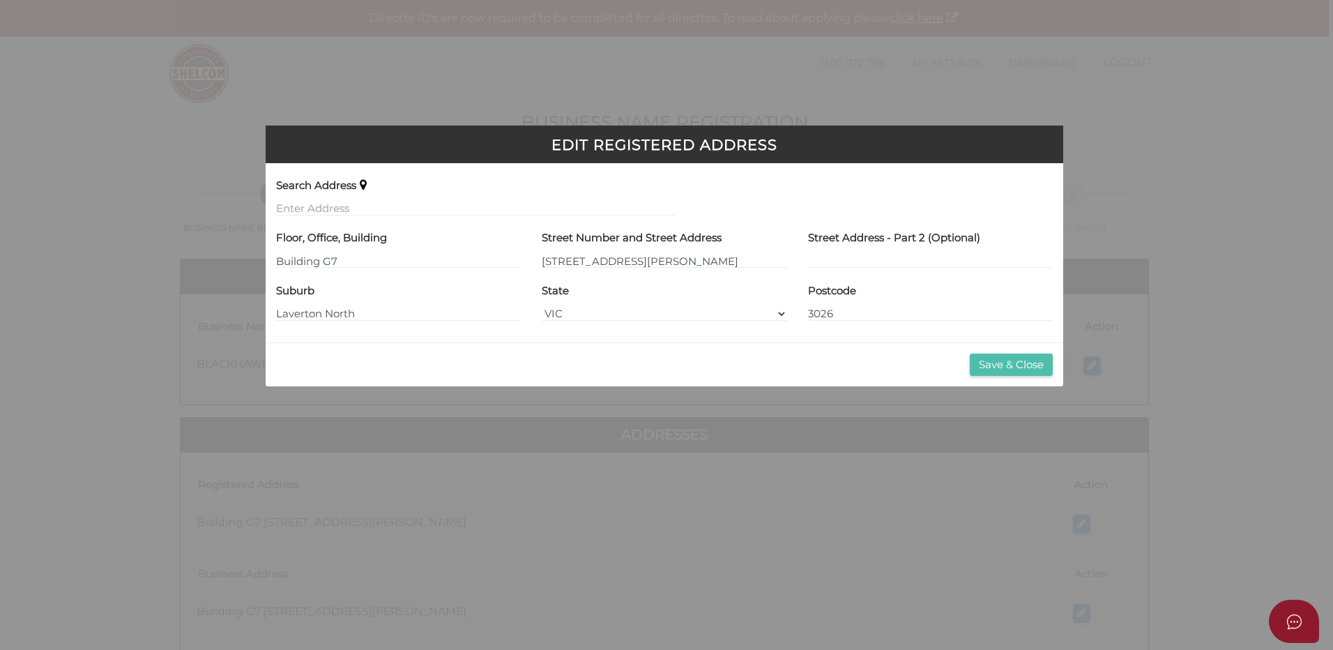
click at [1004, 362] on button "Save & Close" at bounding box center [1011, 364] width 83 height 23
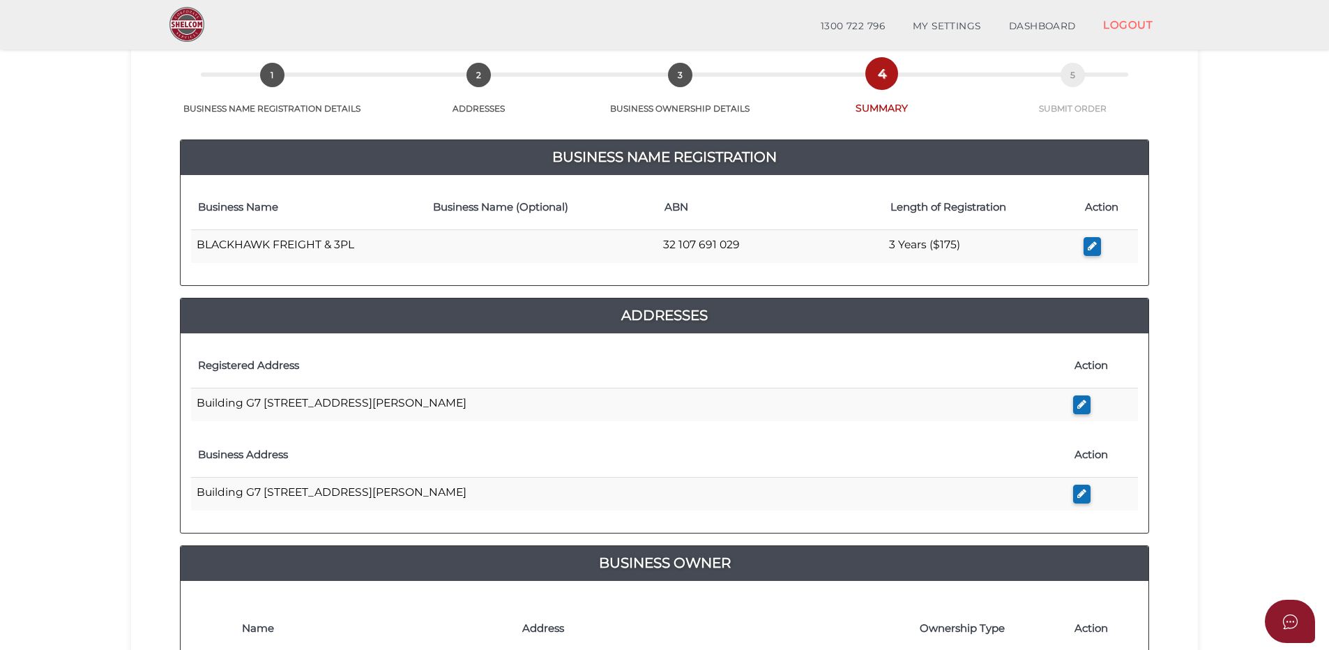
scroll to position [139, 0]
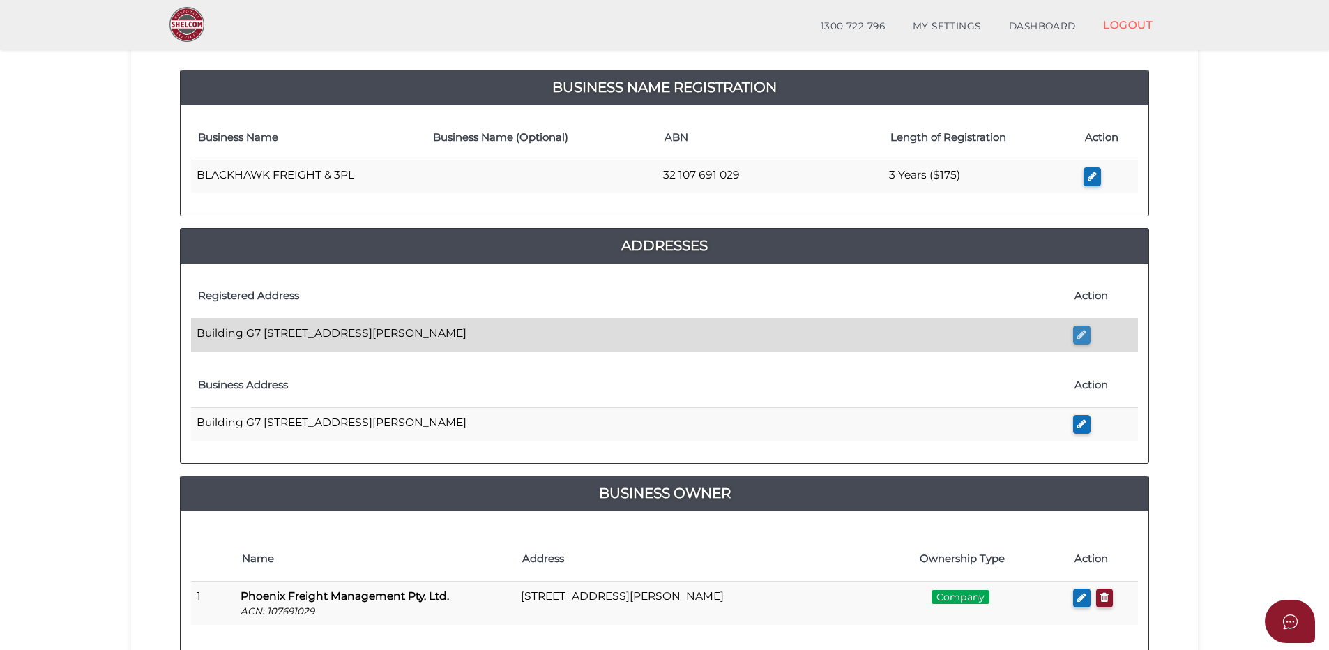
click at [1082, 333] on icon "button" at bounding box center [1081, 334] width 9 height 10
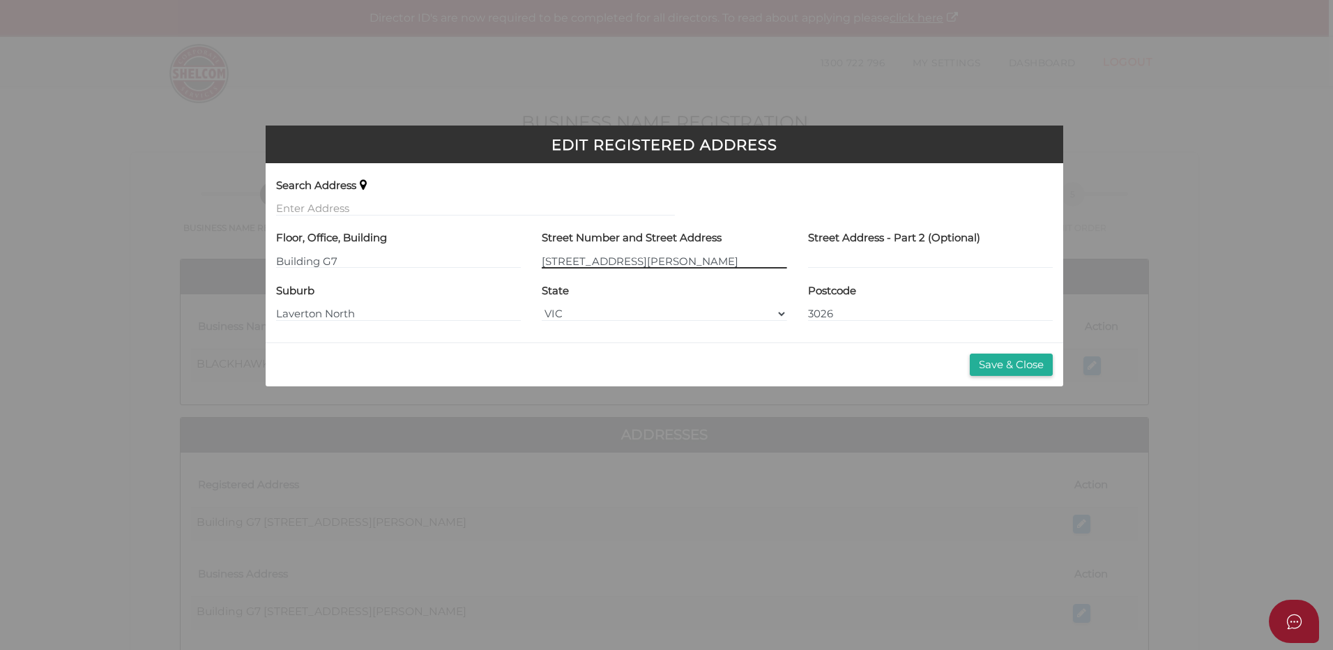
click at [650, 263] on input "[STREET_ADDRESS][PERSON_NAME]" at bounding box center [664, 260] width 245 height 15
click at [1004, 360] on div "Save & Close" at bounding box center [664, 364] width 797 height 45
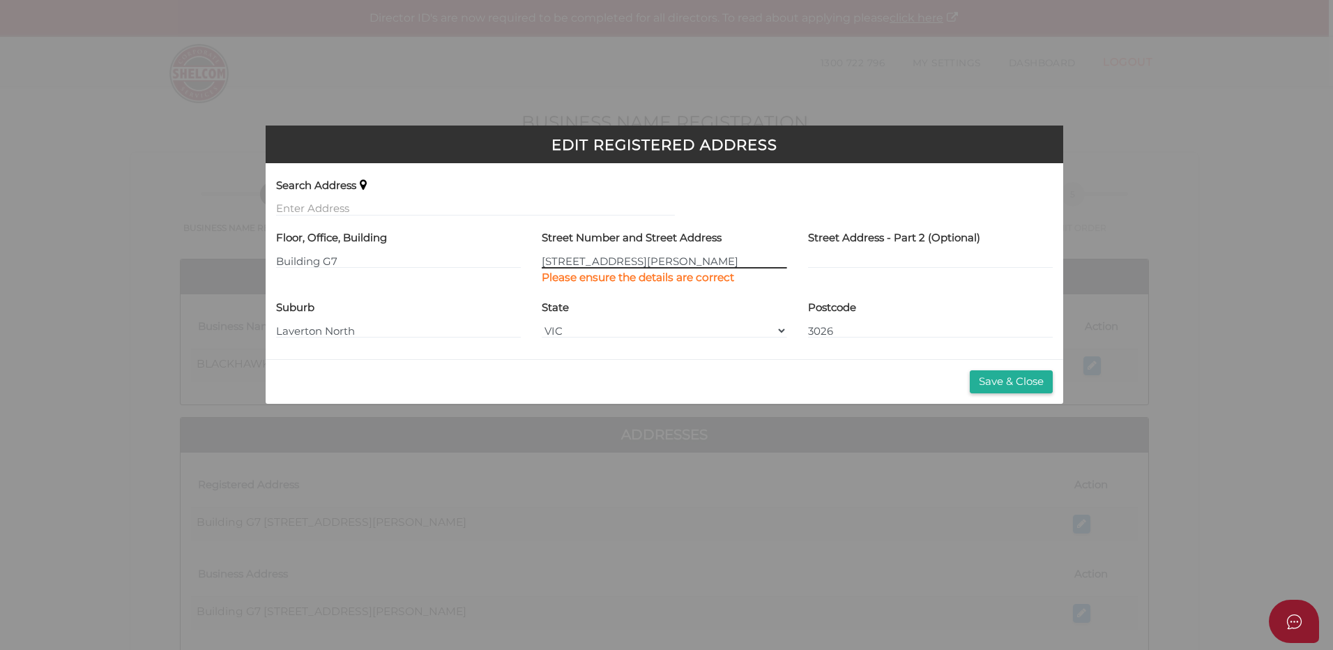
click at [669, 257] on input "[STREET_ADDRESS][PERSON_NAME]" at bounding box center [664, 260] width 245 height 15
click at [1004, 377] on button "Save & Close" at bounding box center [1011, 381] width 83 height 23
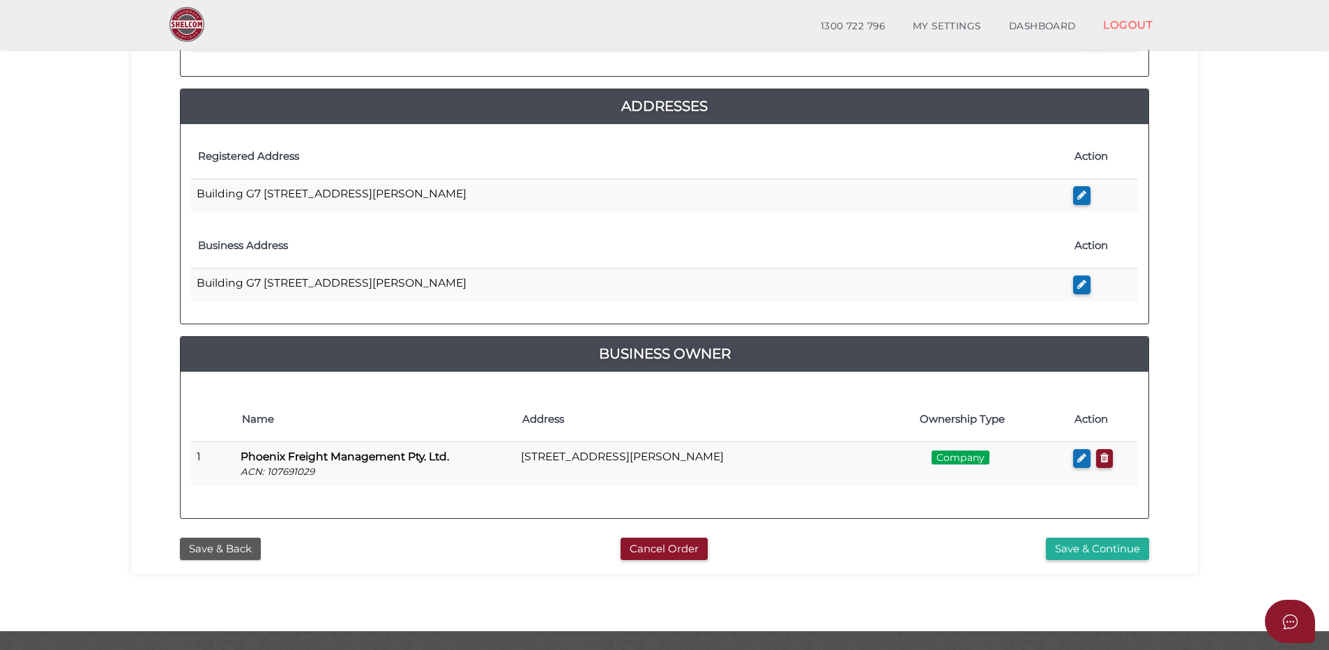
scroll to position [314, 0]
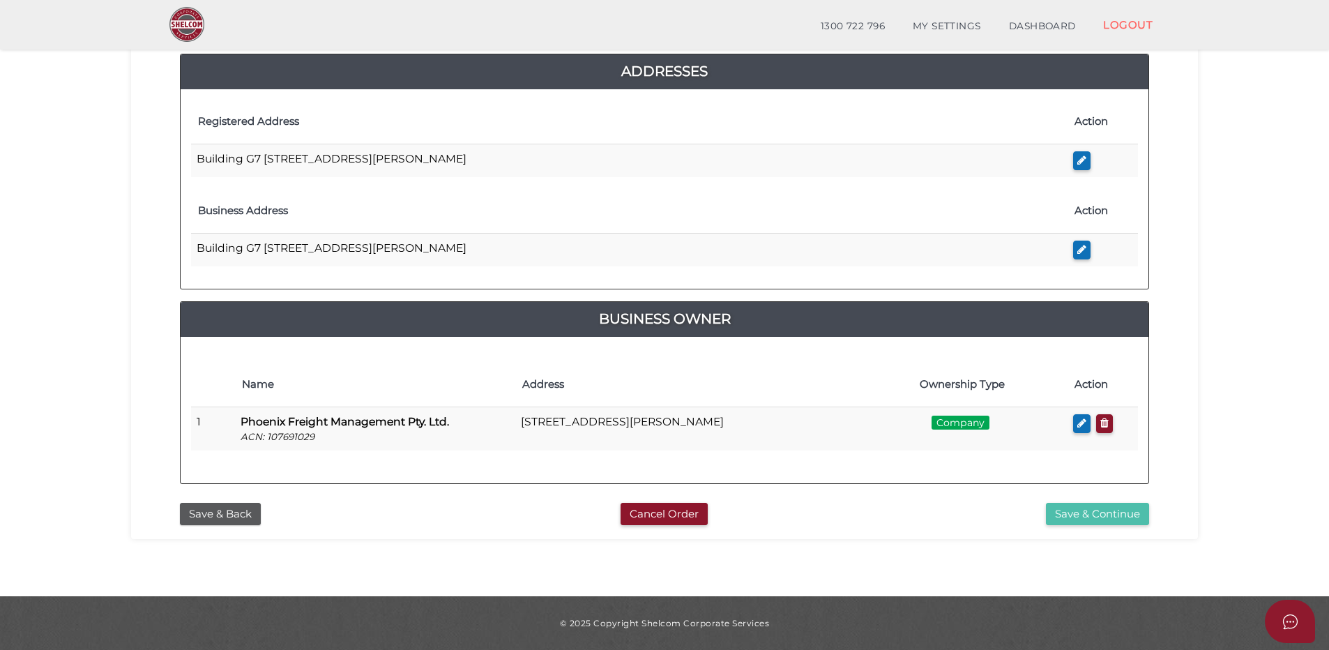
click at [1102, 513] on button "Save & Continue" at bounding box center [1097, 514] width 103 height 23
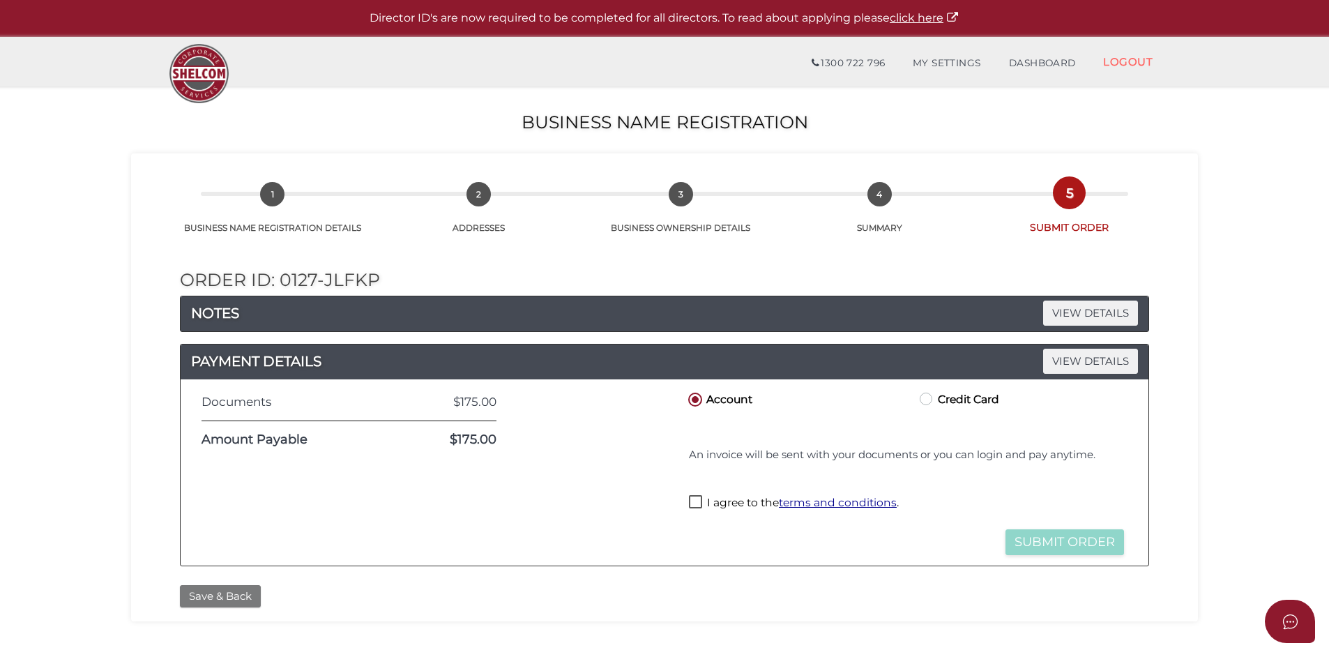
click at [204, 591] on button "Save & Back" at bounding box center [220, 596] width 81 height 23
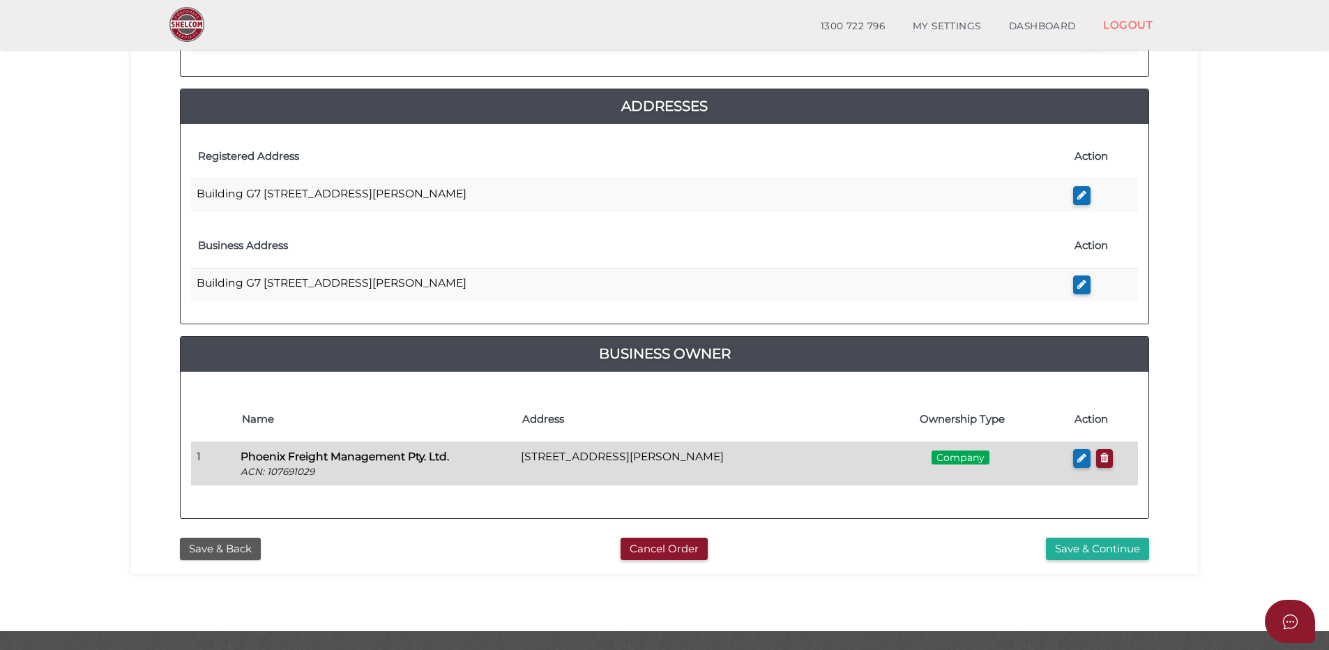
scroll to position [209, 0]
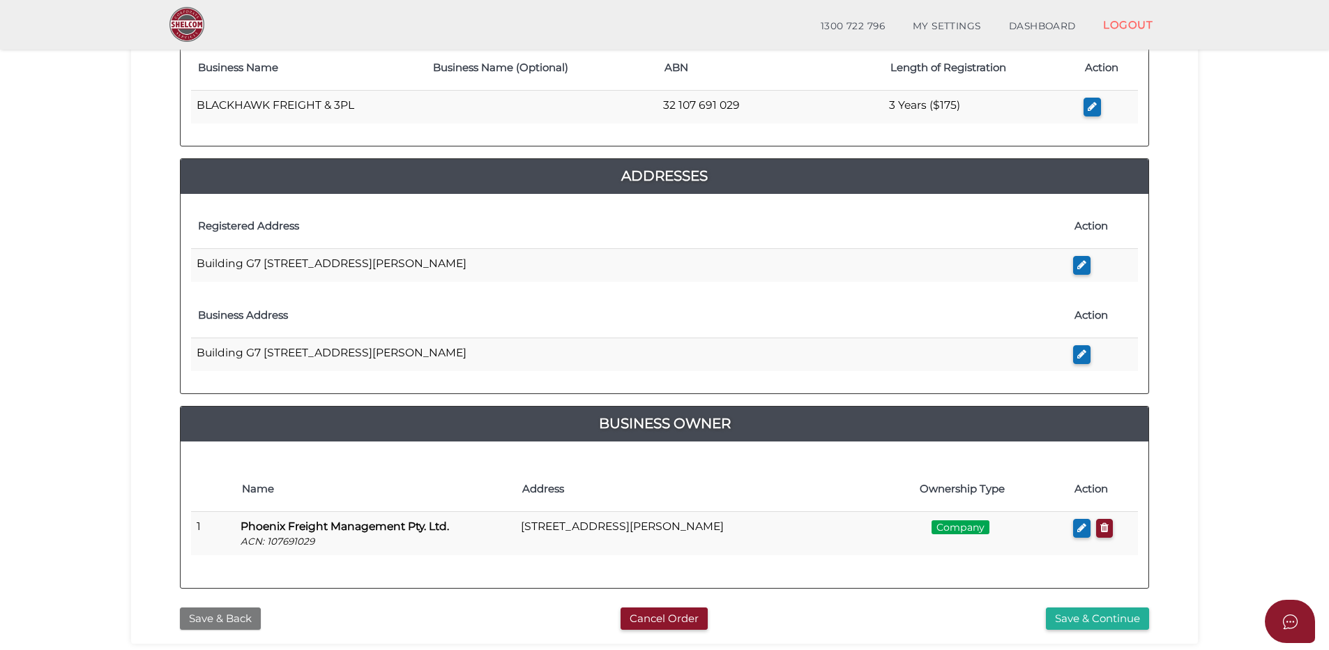
click at [220, 612] on button "Save & Back" at bounding box center [220, 618] width 81 height 23
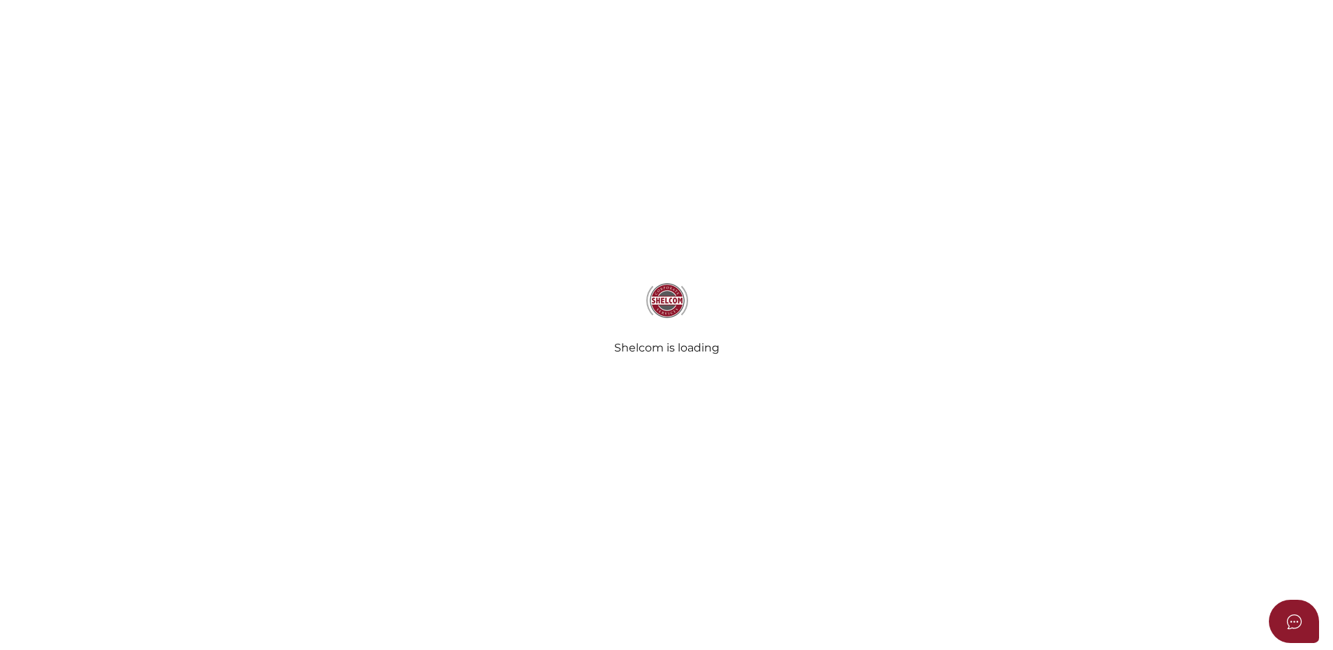
checkbox input "true"
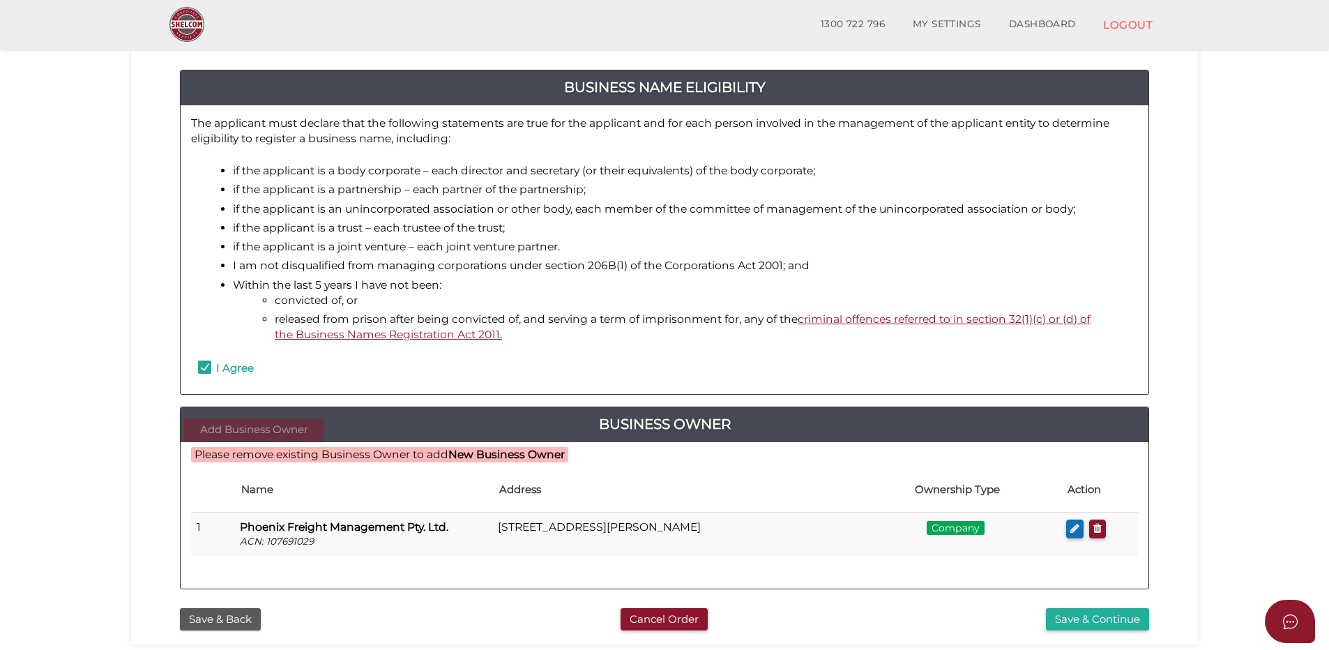
scroll to position [209, 0]
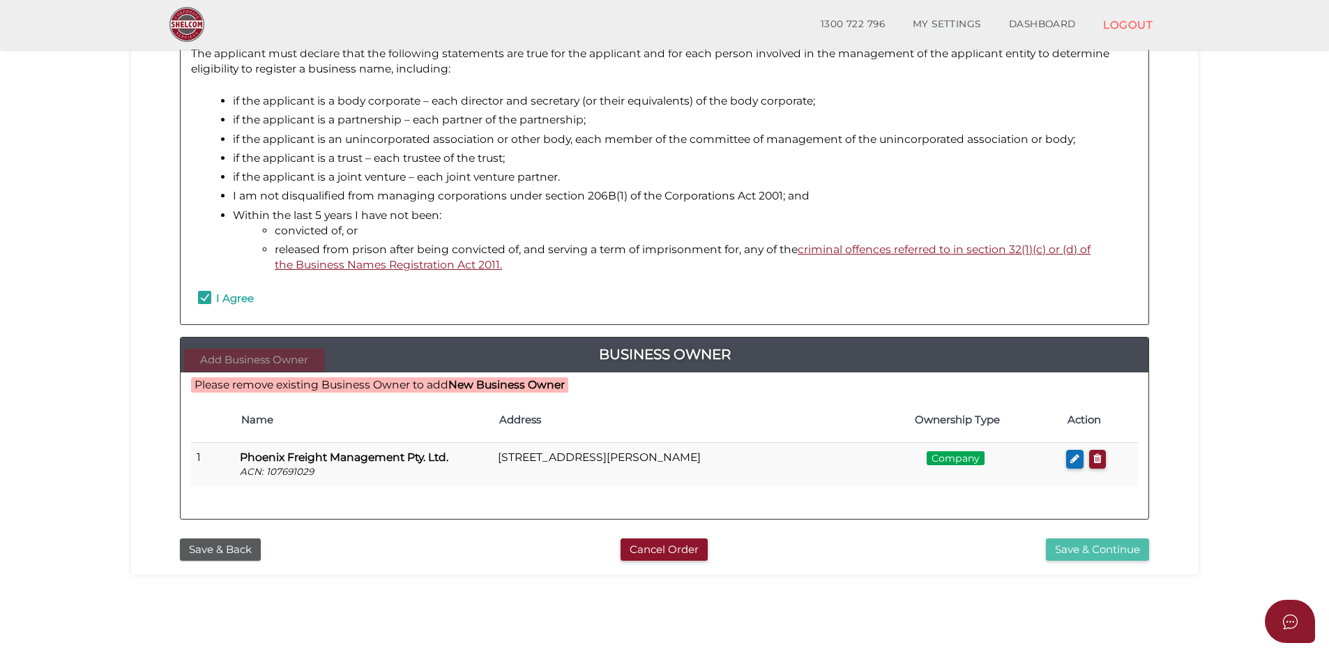
click at [1107, 543] on button "Save & Continue" at bounding box center [1097, 549] width 103 height 23
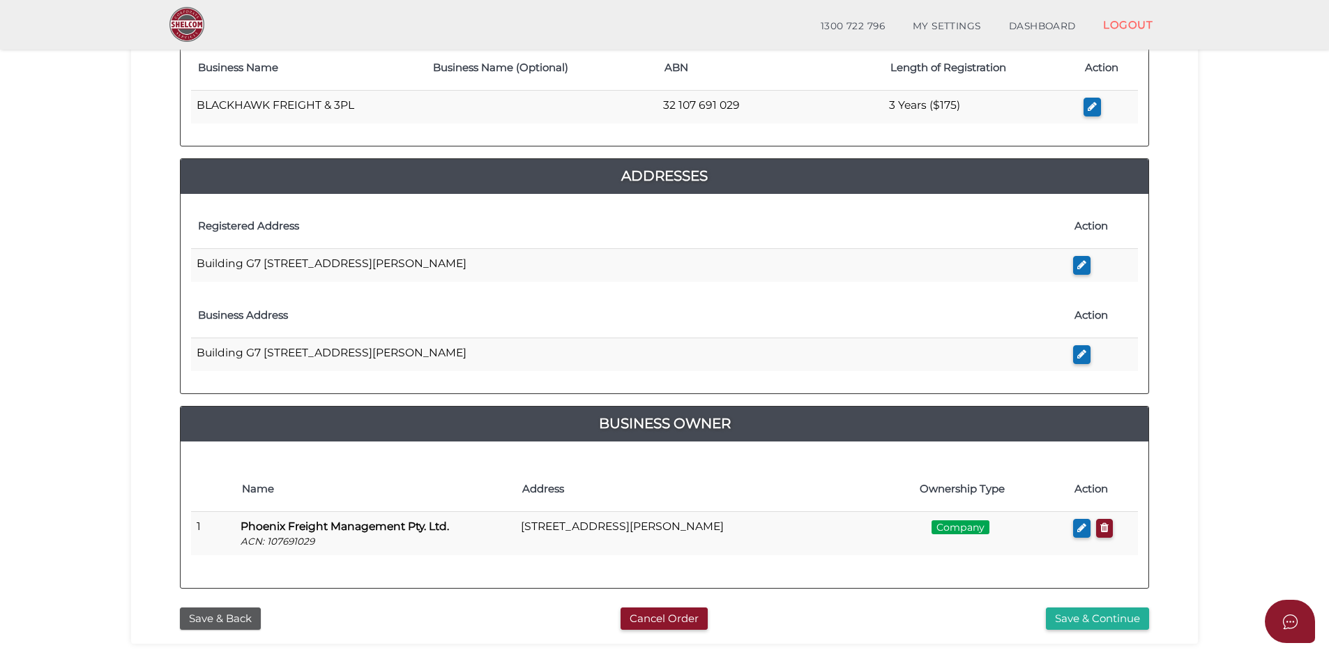
scroll to position [314, 0]
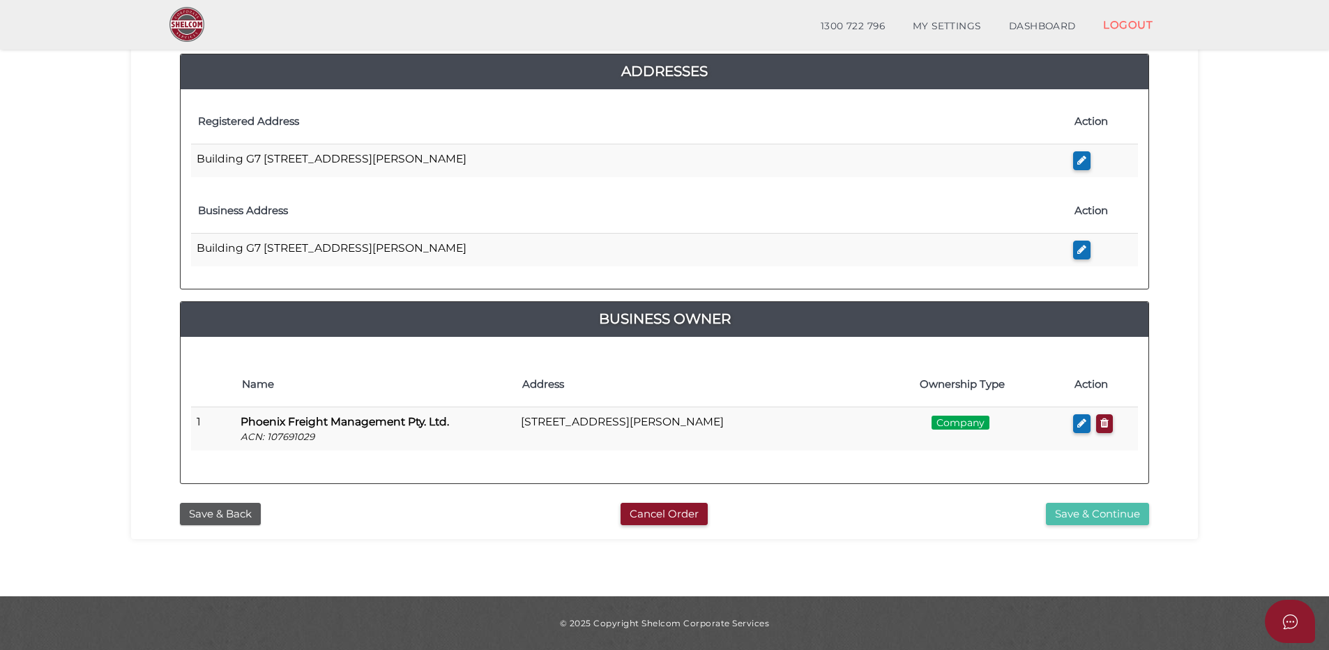
click at [1083, 505] on button "Save & Continue" at bounding box center [1097, 514] width 103 height 23
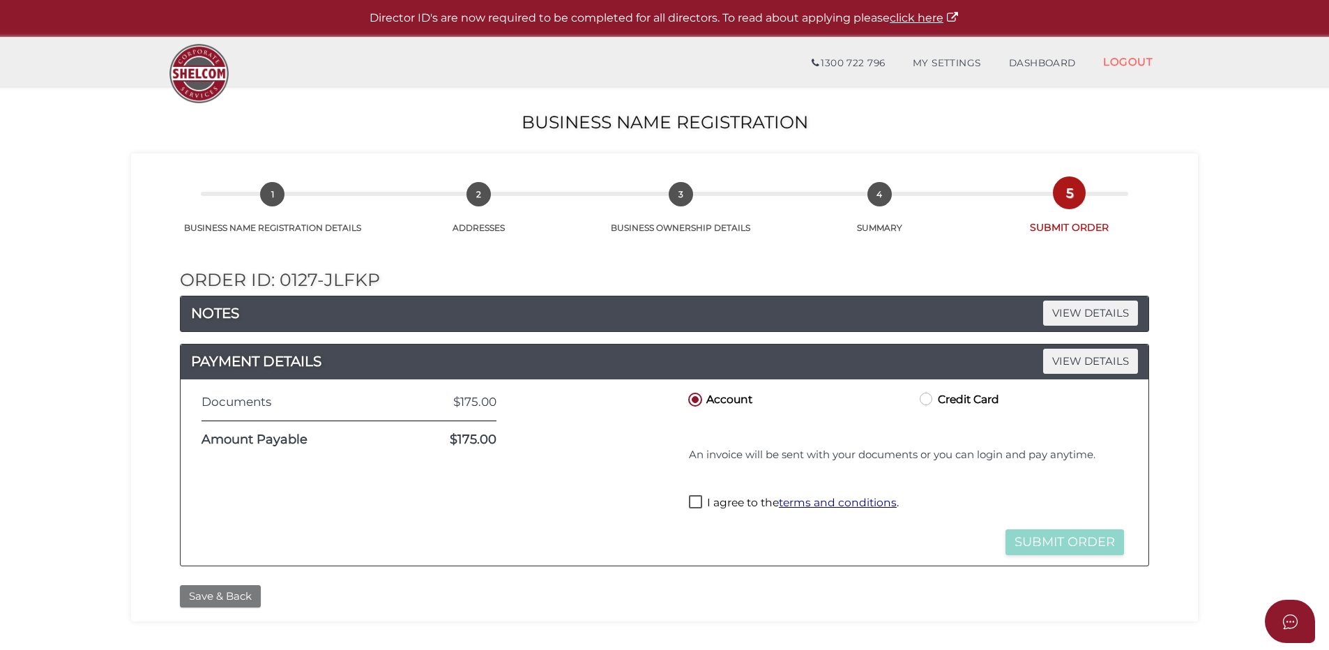
click at [225, 594] on button "Save & Back" at bounding box center [220, 596] width 81 height 23
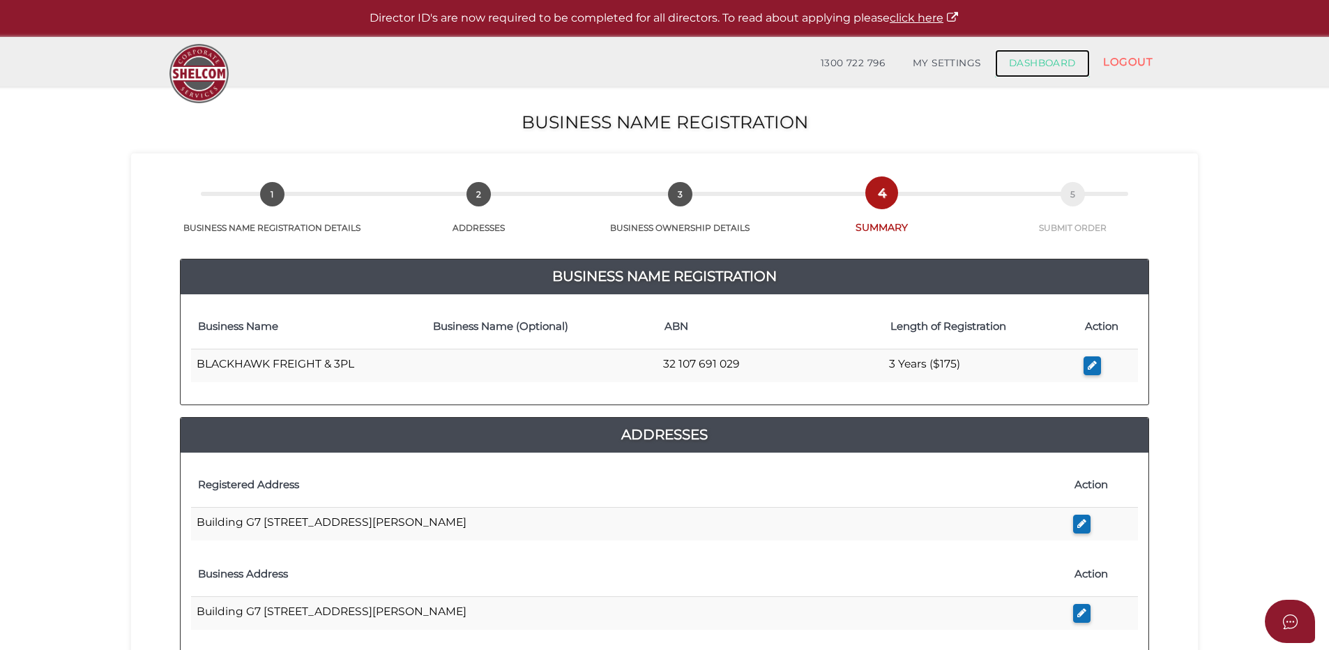
click at [1045, 59] on link "DASHBOARD" at bounding box center [1042, 63] width 95 height 28
